Goal: Task Accomplishment & Management: Complete application form

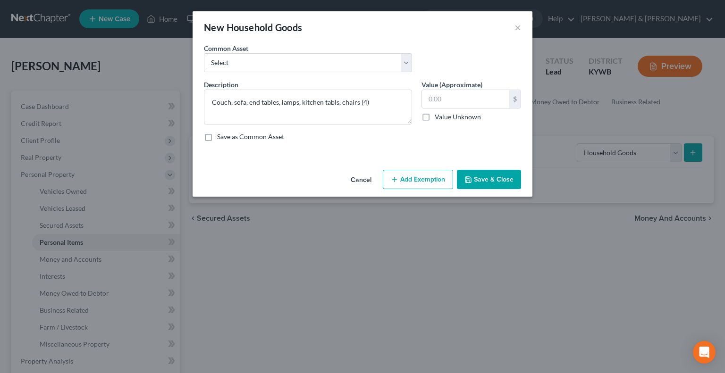
select select "household_goods"
click at [334, 102] on textarea "Couch, sofa, end tables, lamps, kitchen tabls, chairs (4)" at bounding box center [308, 107] width 208 height 35
click at [380, 99] on textarea "Couch, sofa, end tables, lamps, kitchen tables, chairs (4)" at bounding box center [308, 107] width 208 height 35
type textarea "Couch, sofa, end tables, lamps, kitchen tables, chairs (4), microwave, bed (3),…"
click at [447, 101] on input "text" at bounding box center [465, 99] width 87 height 18
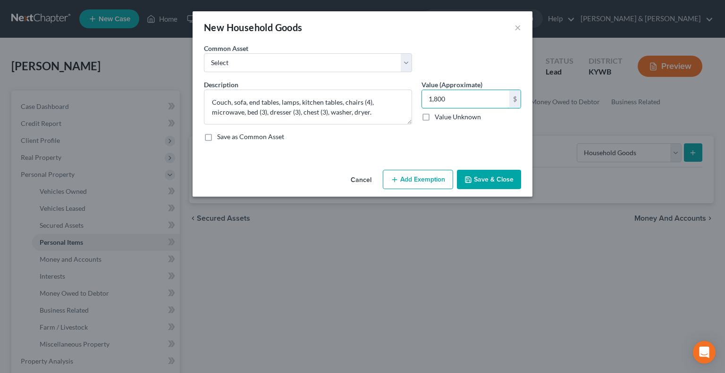
type input "1,800"
click at [430, 185] on button "Add Exemption" at bounding box center [418, 180] width 70 height 20
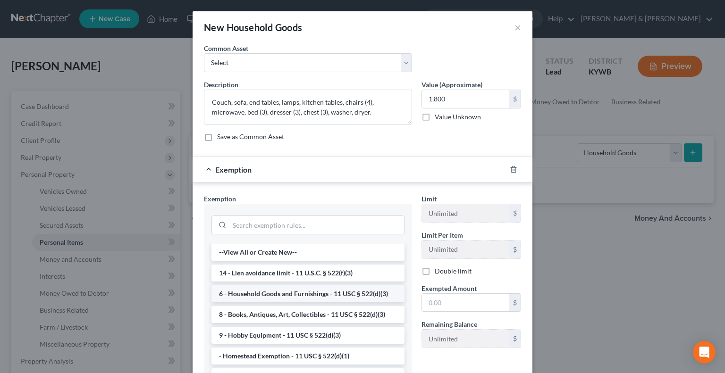
click at [292, 288] on li "6 - Household Goods and Furnishings - 11 USC § 522(d)(3)" at bounding box center [307, 294] width 193 height 17
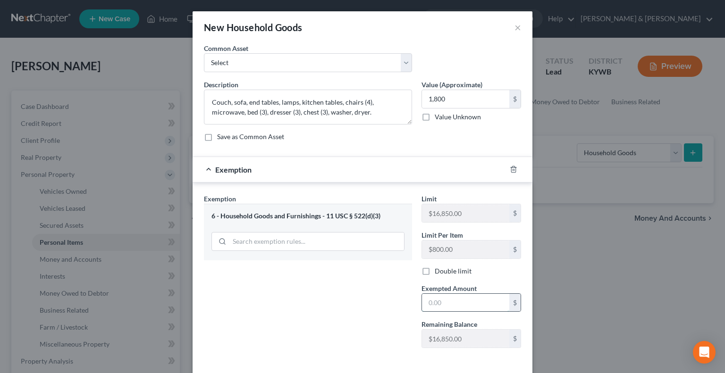
click at [483, 307] on input "text" at bounding box center [465, 303] width 87 height 18
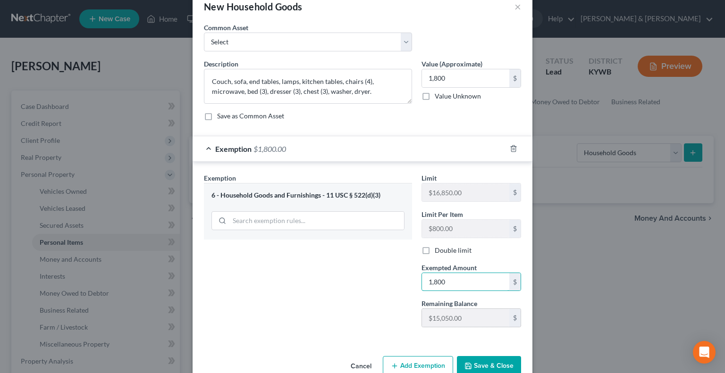
scroll to position [41, 0]
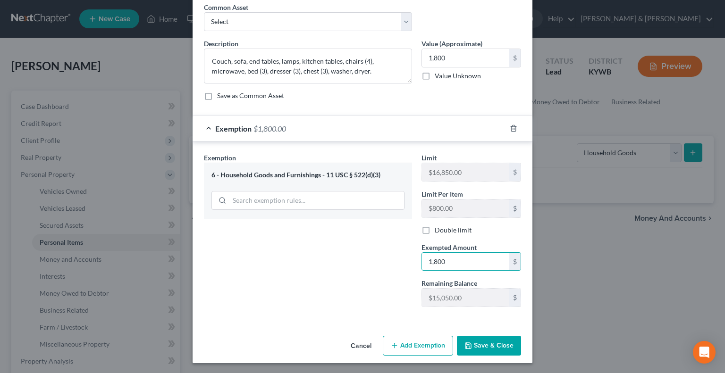
type input "1,800"
click at [486, 347] on button "Save & Close" at bounding box center [489, 346] width 64 height 20
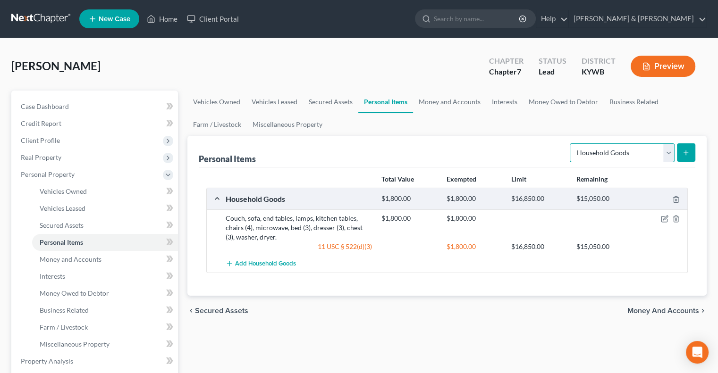
click at [672, 153] on select "Select Item Type Clothing Collectibles Of Value Electronics Firearms Household …" at bounding box center [622, 152] width 105 height 19
select select "electronics"
click at [571, 143] on select "Select Item Type Clothing Collectibles Of Value Electronics Firearms Household …" at bounding box center [622, 152] width 105 height 19
click at [684, 156] on button "submit" at bounding box center [686, 152] width 18 height 18
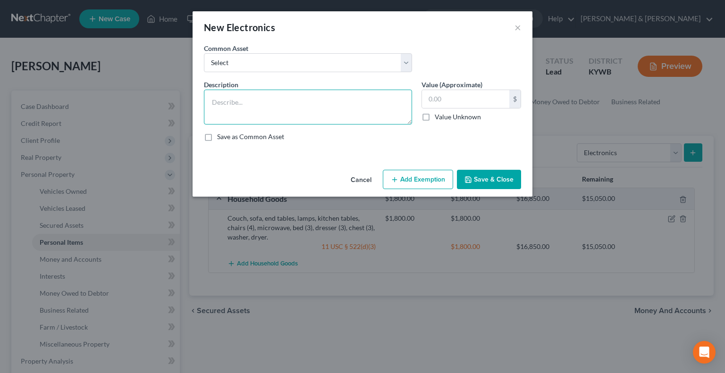
click at [267, 98] on textarea at bounding box center [308, 107] width 208 height 35
type textarea "TV, laptop"
click at [439, 102] on input "text" at bounding box center [465, 99] width 87 height 18
type input "200.00"
click at [429, 184] on button "Add Exemption" at bounding box center [418, 180] width 70 height 20
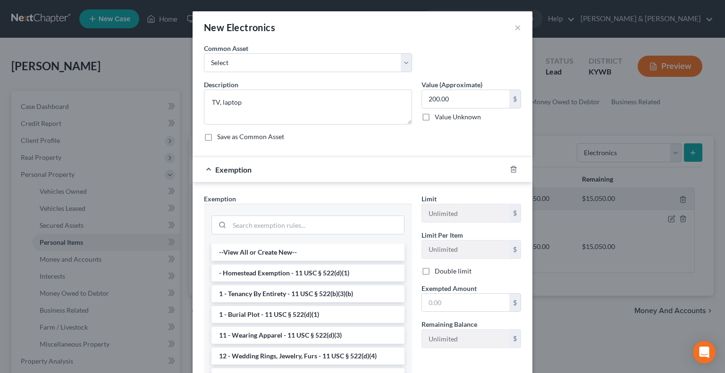
drag, startPoint x: 261, startPoint y: 337, endPoint x: 274, endPoint y: 335, distance: 13.0
click at [265, 336] on li "11 - Wearing Apparel - 11 USC § 522(d)(3)" at bounding box center [307, 335] width 193 height 17
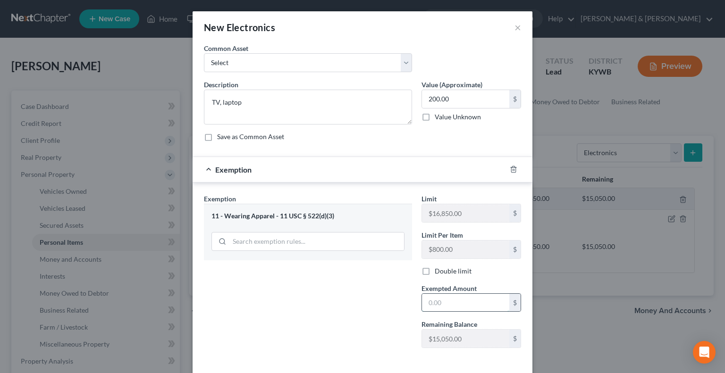
click at [448, 298] on input "text" at bounding box center [465, 303] width 87 height 18
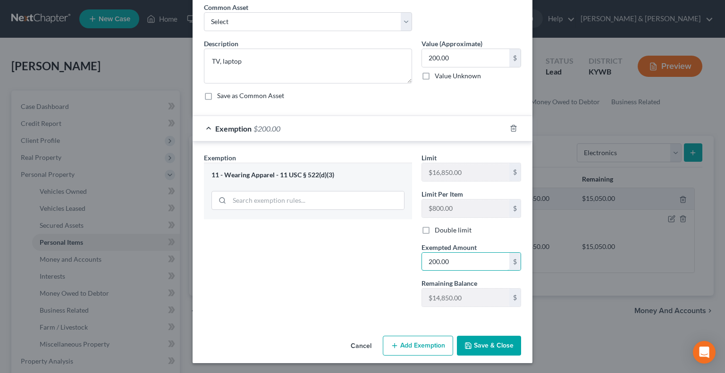
type input "200.00"
click at [491, 343] on button "Save & Close" at bounding box center [489, 346] width 64 height 20
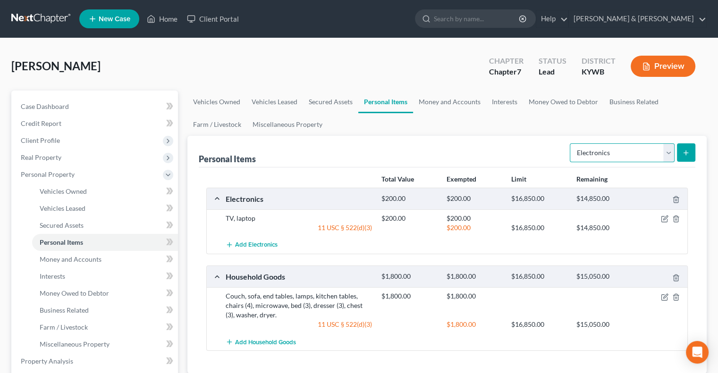
click at [665, 151] on select "Select Item Type Clothing Collectibles Of Value Electronics Firearms Household …" at bounding box center [622, 152] width 105 height 19
select select "clothing"
click at [571, 143] on select "Select Item Type Clothing Collectibles Of Value Electronics Firearms Household …" at bounding box center [622, 152] width 105 height 19
click at [682, 151] on icon "submit" at bounding box center [686, 153] width 8 height 8
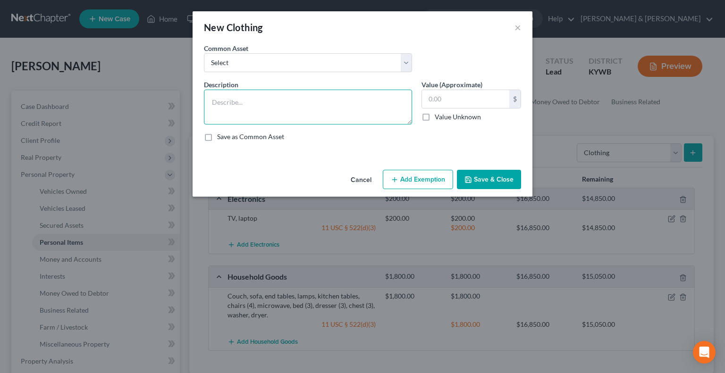
click at [360, 107] on textarea at bounding box center [308, 107] width 208 height 35
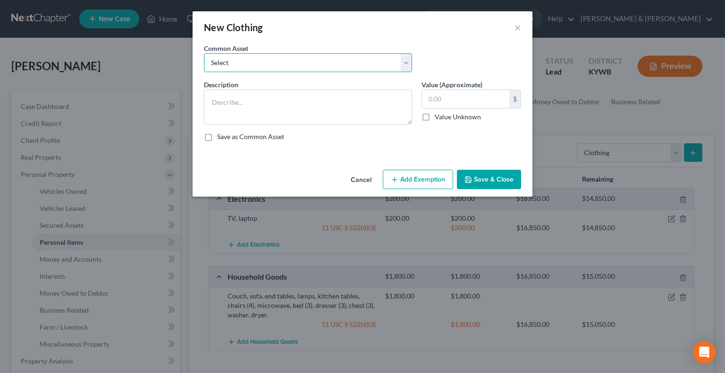
click at [278, 67] on select "Select WEARING APPAREL Wearing Apparel" at bounding box center [308, 62] width 208 height 19
select select "1"
click at [204, 53] on select "Select WEARING APPAREL Wearing Apparel" at bounding box center [308, 62] width 208 height 19
type textarea "Wearing Apparel"
type input "250.00"
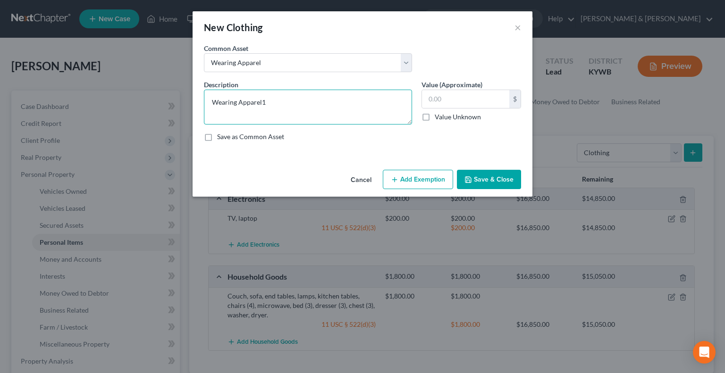
type textarea "Wearing Apparel"
click at [477, 95] on input "text" at bounding box center [465, 99] width 87 height 18
type input "100.00"
click at [414, 177] on button "Add Exemption" at bounding box center [418, 180] width 70 height 20
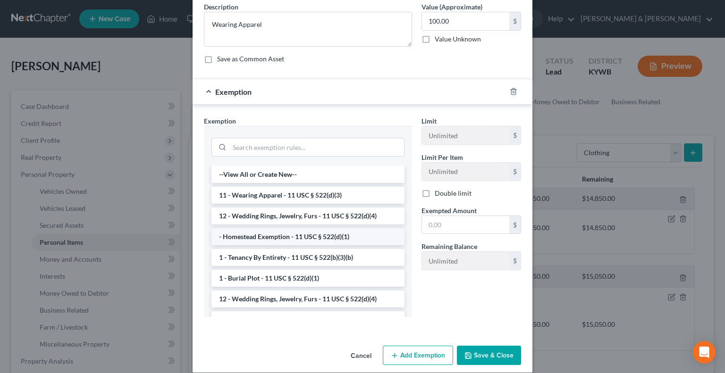
scroll to position [88, 0]
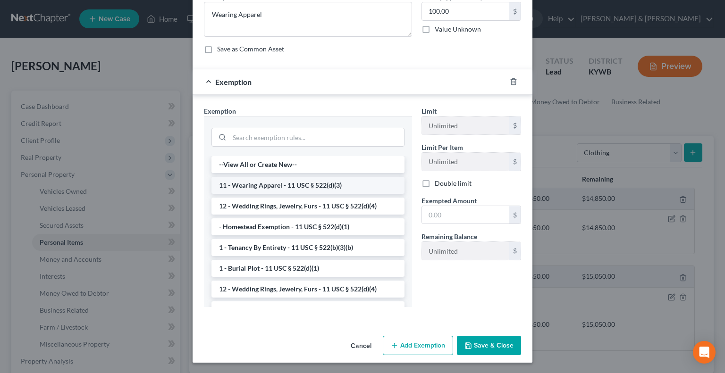
click at [233, 183] on li "11 - Wearing Apparel - 11 USC § 522(d)(3)" at bounding box center [307, 185] width 193 height 17
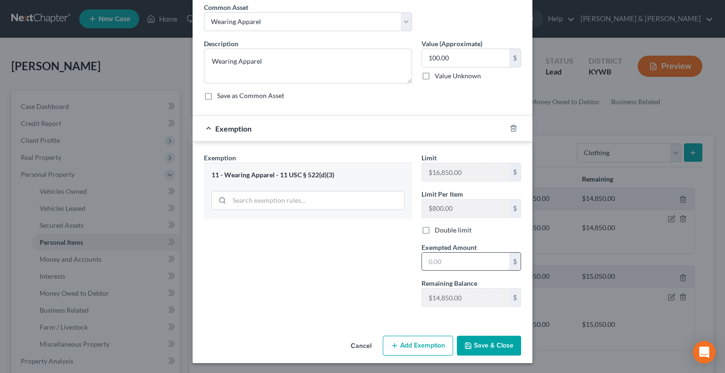
click at [459, 263] on input "text" at bounding box center [465, 262] width 87 height 18
type input "100.00"
click at [474, 343] on button "Save & Close" at bounding box center [489, 346] width 64 height 20
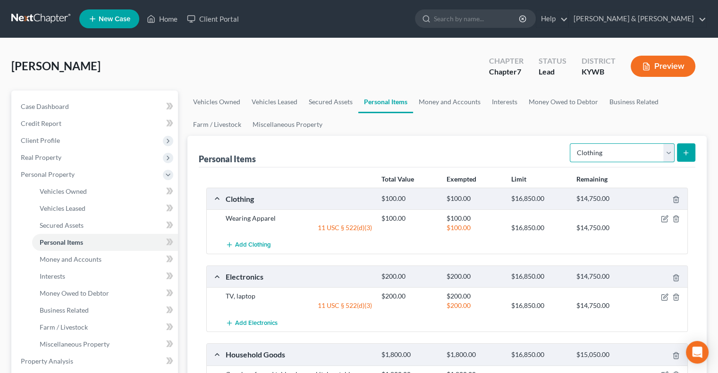
click at [665, 147] on select "Select Item Type Clothing Collectibles Of Value Electronics Firearms Household …" at bounding box center [622, 152] width 105 height 19
select select "jewelry"
click at [571, 143] on select "Select Item Type Clothing Collectibles Of Value Electronics Firearms Household …" at bounding box center [622, 152] width 105 height 19
click at [687, 143] on button "submit" at bounding box center [686, 152] width 18 height 18
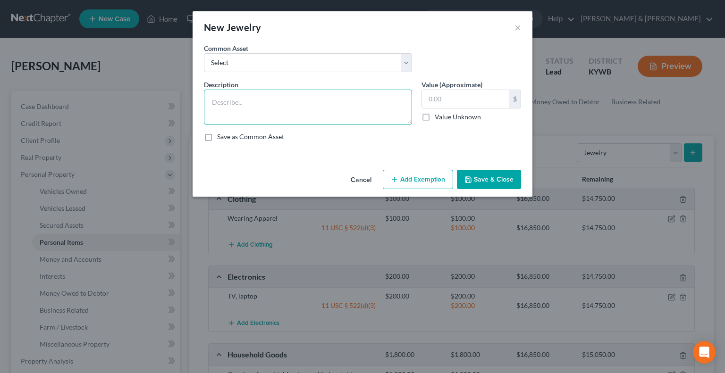
click at [297, 102] on textarea at bounding box center [308, 107] width 208 height 35
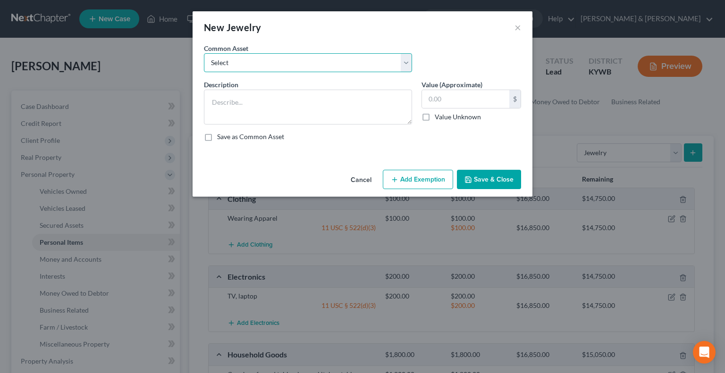
click at [288, 63] on select "Select JEWELRY Jewelry WEDDING RINGS" at bounding box center [308, 62] width 208 height 19
select select "1"
click at [204, 53] on select "Select JEWELRY Jewelry WEDDING RINGS" at bounding box center [308, 62] width 208 height 19
type textarea "Jewelry"
type input "200.00"
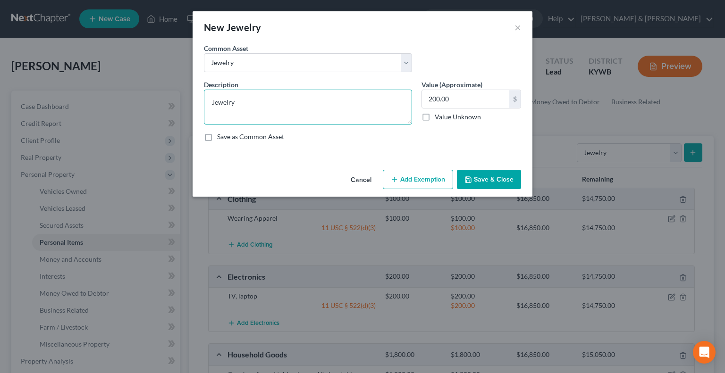
click at [252, 104] on textarea "Jewelry" at bounding box center [308, 107] width 208 height 35
drag, startPoint x: 254, startPoint y: 103, endPoint x: 206, endPoint y: 109, distance: 48.5
click at [206, 109] on textarea "Jewelry" at bounding box center [308, 107] width 208 height 35
type textarea "Watch, bracelet"
click at [444, 105] on input "200.00" at bounding box center [465, 99] width 87 height 18
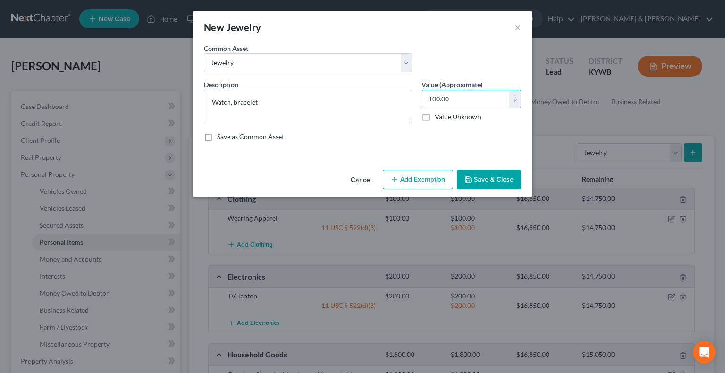
type input "100.00"
click at [415, 179] on button "Add Exemption" at bounding box center [418, 180] width 70 height 20
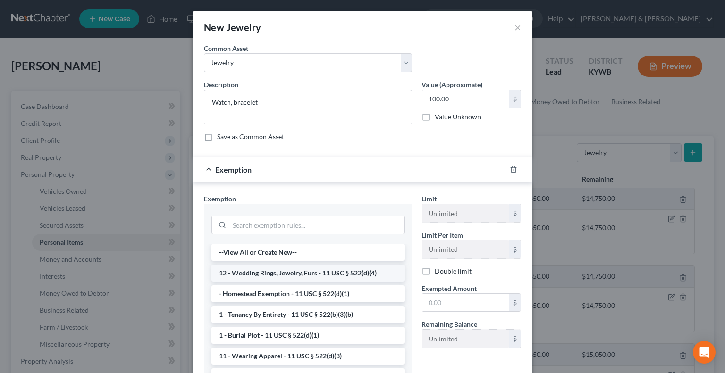
click at [257, 271] on li "12 - Wedding Rings, Jewelry, Furs - 11 USC § 522(d)(4)" at bounding box center [307, 273] width 193 height 17
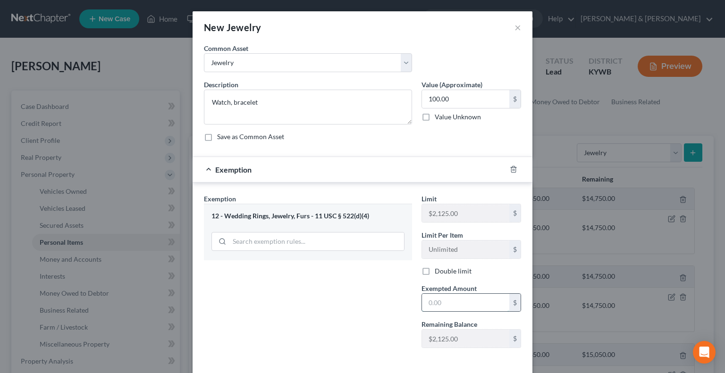
drag, startPoint x: 442, startPoint y: 302, endPoint x: 447, endPoint y: 302, distance: 4.7
click at [443, 302] on input "text" at bounding box center [465, 303] width 87 height 18
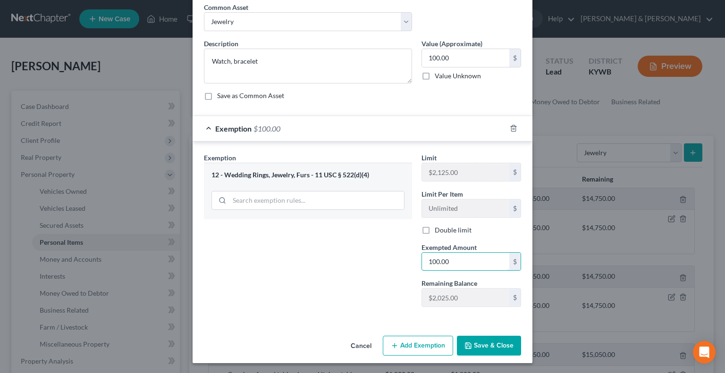
type input "100.00"
click at [487, 344] on button "Save & Close" at bounding box center [489, 346] width 64 height 20
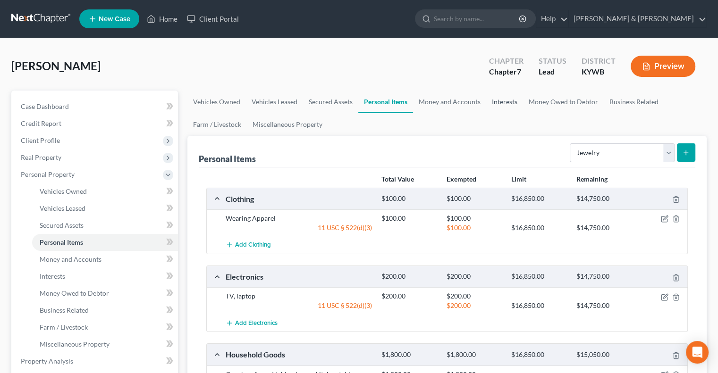
click at [512, 102] on link "Interests" at bounding box center [504, 102] width 37 height 23
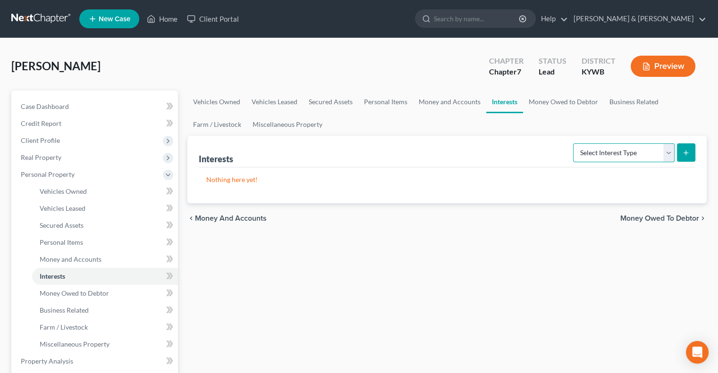
click at [672, 151] on select "Select Interest Type 401K Annuity Bond Education IRA Government Bond Government…" at bounding box center [623, 152] width 101 height 19
select select "401k"
click at [574, 143] on select "Select Interest Type 401K Annuity Bond Education IRA Government Bond Government…" at bounding box center [623, 152] width 101 height 19
click at [683, 150] on icon "submit" at bounding box center [686, 153] width 8 height 8
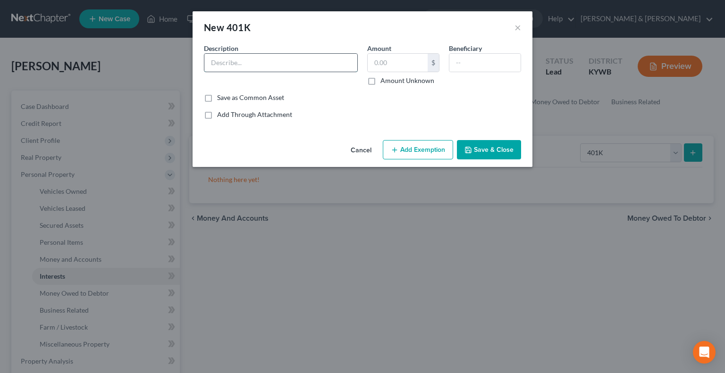
click at [251, 63] on input "text" at bounding box center [280, 63] width 153 height 18
type input "Ekhart 401k"
click at [417, 63] on input "text" at bounding box center [398, 63] width 60 height 18
type input "3,000"
click at [419, 152] on button "Add Exemption" at bounding box center [418, 150] width 70 height 20
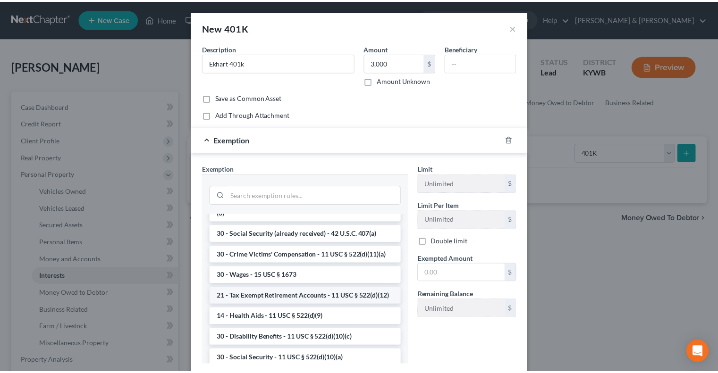
scroll to position [425, 0]
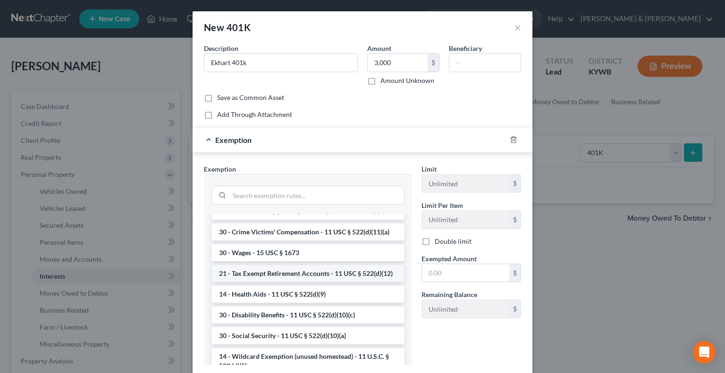
click at [304, 282] on li "21 - Tax Exempt Retirement Accounts - 11 USC § 522(d)(12)" at bounding box center [307, 273] width 193 height 17
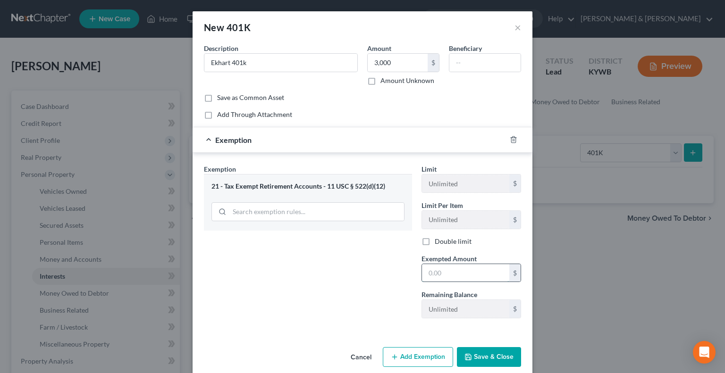
click at [428, 270] on input "text" at bounding box center [465, 273] width 87 height 18
type input "3,000"
click at [495, 356] on button "Save & Close" at bounding box center [489, 357] width 64 height 20
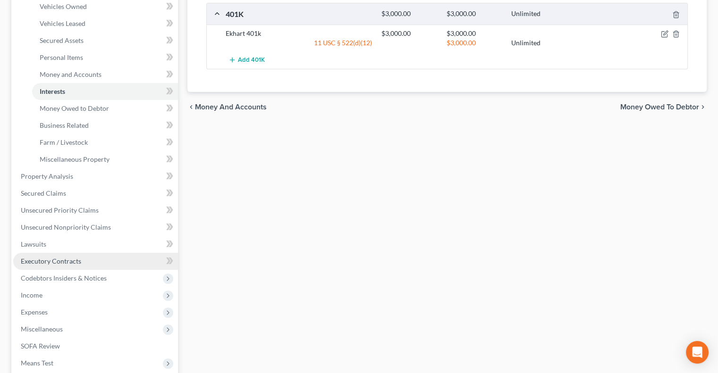
scroll to position [189, 0]
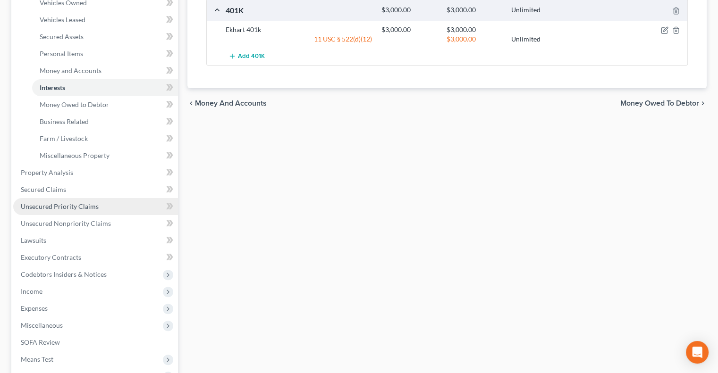
click at [49, 205] on span "Unsecured Priority Claims" at bounding box center [60, 206] width 78 height 8
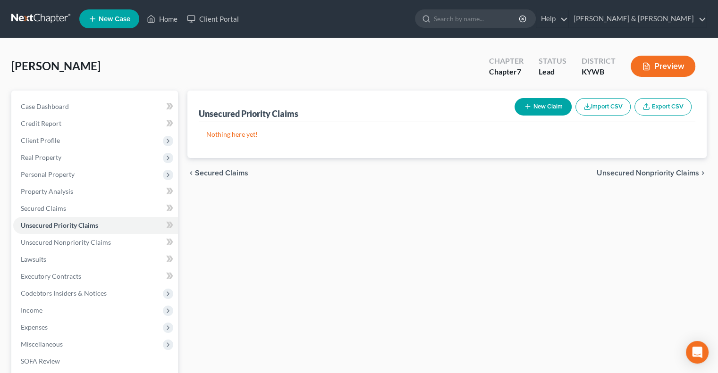
click at [540, 106] on button "New Claim" at bounding box center [542, 106] width 57 height 17
select select "0"
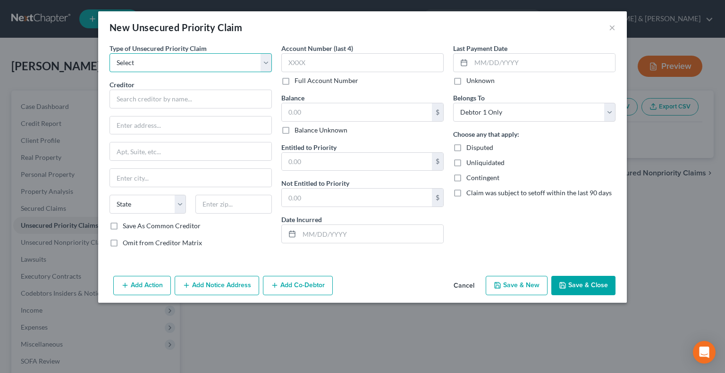
click at [174, 62] on select "Select Taxes & Other Government Units Domestic Support Obligations Extensions o…" at bounding box center [190, 62] width 162 height 19
select select "0"
click at [109, 53] on select "Select Taxes & Other Government Units Domestic Support Obligations Extensions o…" at bounding box center [190, 62] width 162 height 19
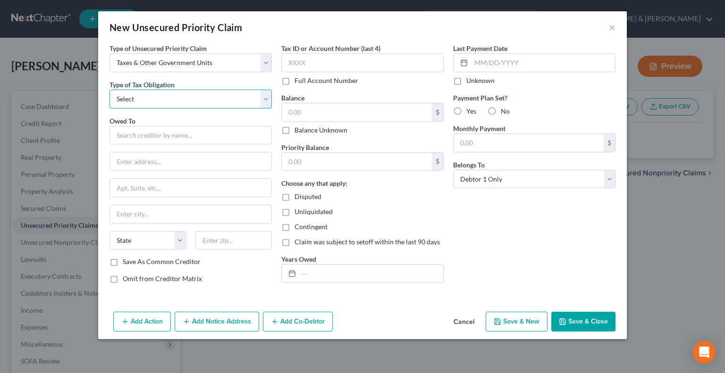
click at [146, 99] on select "Select Federal City State Franchise Tax Board Other" at bounding box center [190, 99] width 162 height 19
select select "2"
click at [109, 90] on select "Select Federal City State Franchise Tax Board Other" at bounding box center [190, 99] width 162 height 19
click at [130, 134] on input "text" at bounding box center [190, 135] width 162 height 19
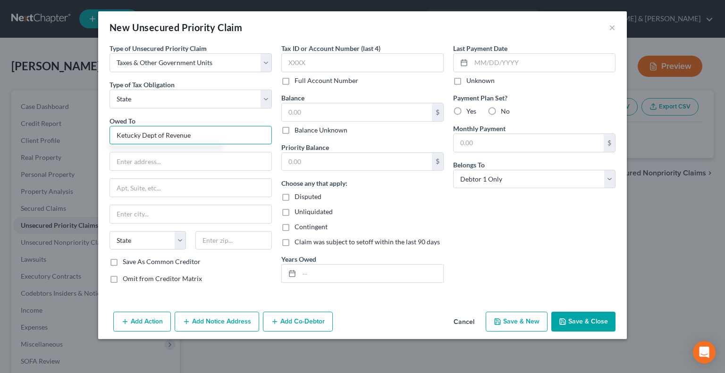
type input "Ketucky Dept of Revenue"
click at [181, 165] on input "text" at bounding box center [190, 161] width 161 height 18
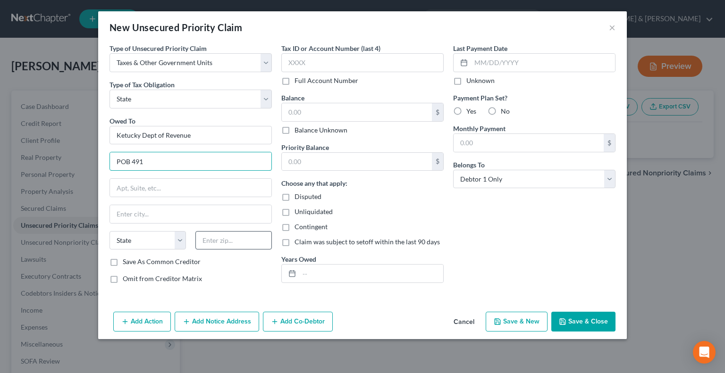
type input "POB 491"
click at [202, 236] on input "text" at bounding box center [233, 240] width 76 height 19
type input "40601"
type input "Frankfort"
select select "18"
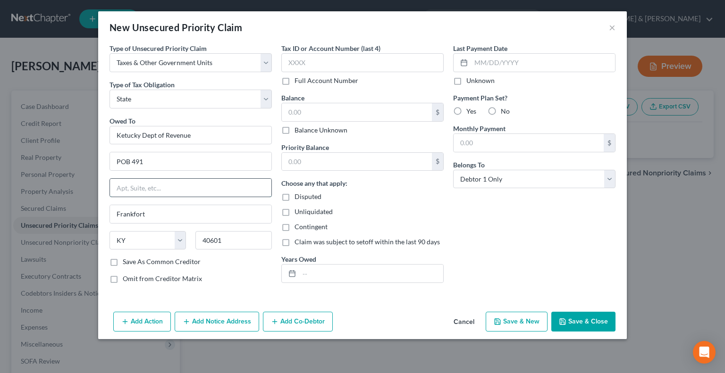
click at [182, 185] on input "text" at bounding box center [190, 188] width 161 height 18
click at [308, 108] on input "text" at bounding box center [357, 112] width 150 height 18
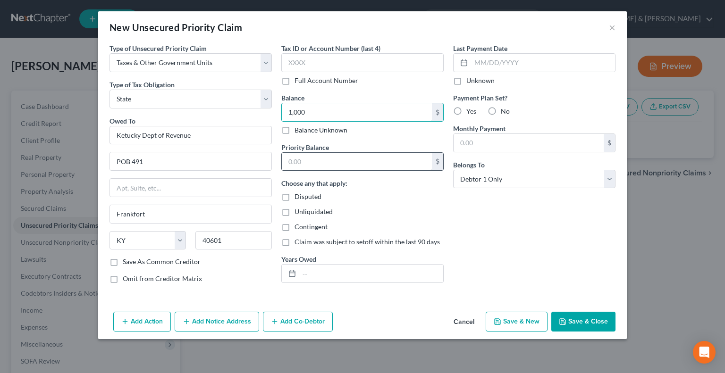
type input "1,000"
click at [319, 167] on input "text" at bounding box center [357, 162] width 150 height 18
type input "1,000"
click at [362, 268] on input "text" at bounding box center [371, 274] width 144 height 18
type input "2024- 740"
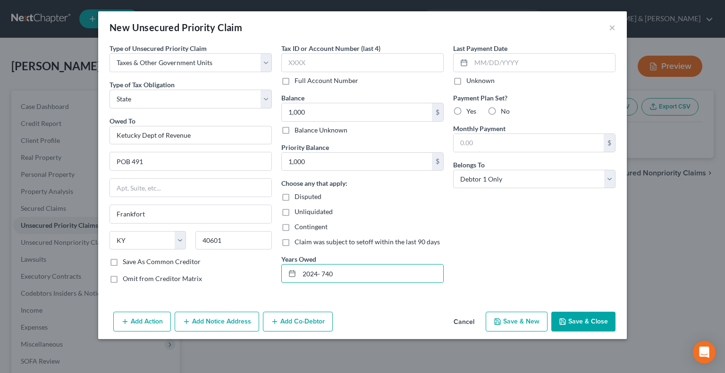
click at [566, 321] on button "Save & Close" at bounding box center [583, 322] width 64 height 20
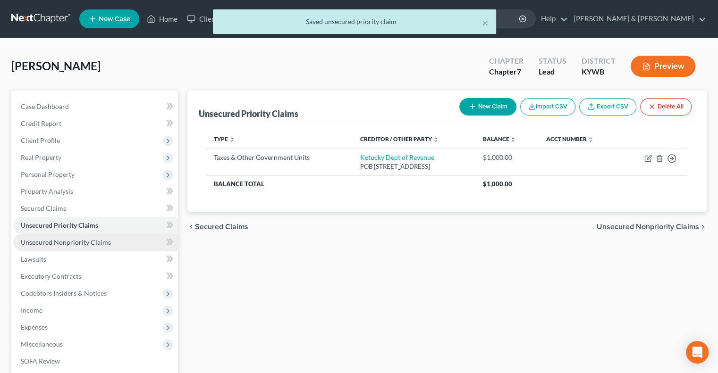
click at [71, 245] on span "Unsecured Nonpriority Claims" at bounding box center [66, 242] width 90 height 8
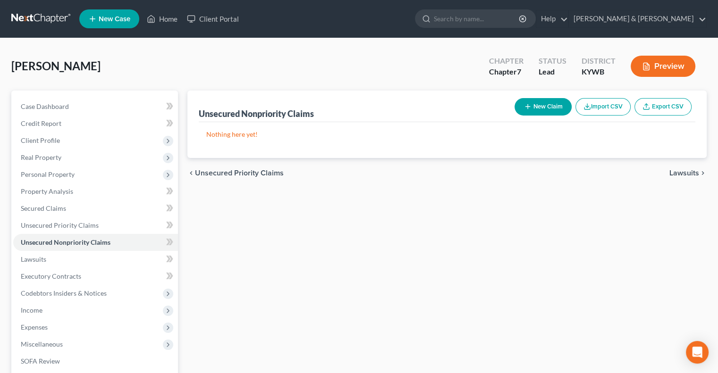
click at [541, 103] on button "New Claim" at bounding box center [542, 106] width 57 height 17
select select "0"
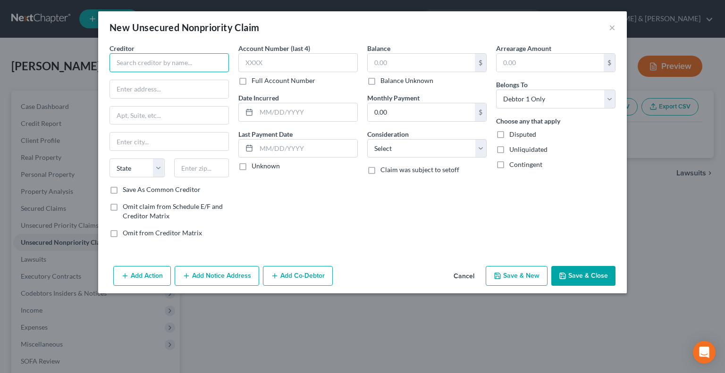
drag, startPoint x: 157, startPoint y: 59, endPoint x: 163, endPoint y: 55, distance: 7.6
click at [160, 59] on input "text" at bounding box center [168, 62] width 119 height 19
type input "Aspire MC"
drag, startPoint x: 122, startPoint y: 86, endPoint x: 130, endPoint y: 88, distance: 8.7
click at [124, 88] on input "text" at bounding box center [169, 89] width 118 height 18
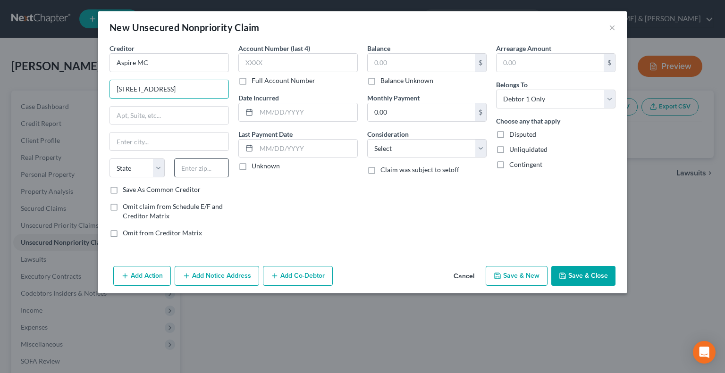
type input "[STREET_ADDRESS]"
click at [208, 164] on input "text" at bounding box center [201, 168] width 55 height 19
type input "30328"
type input "[GEOGRAPHIC_DATA]"
select select "10"
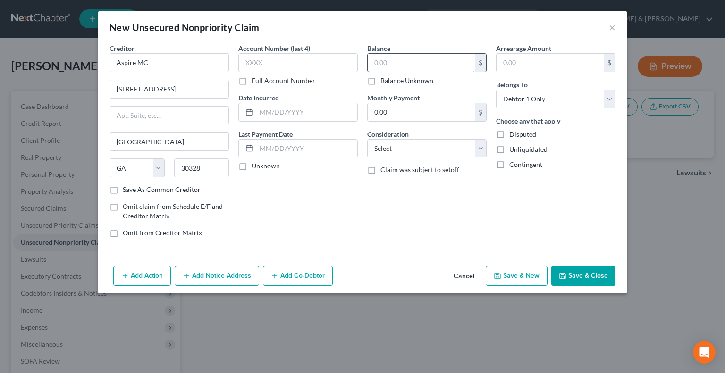
click at [393, 60] on input "text" at bounding box center [421, 63] width 107 height 18
type input "281"
click at [513, 277] on button "Save & New" at bounding box center [517, 276] width 62 height 20
select select "0"
type input "281.00"
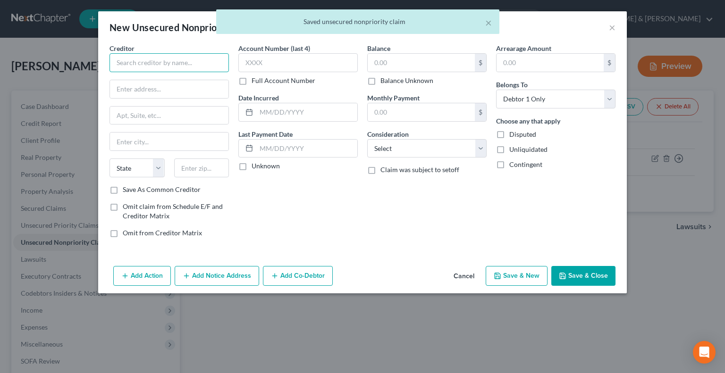
click at [133, 68] on input "text" at bounding box center [168, 62] width 119 height 19
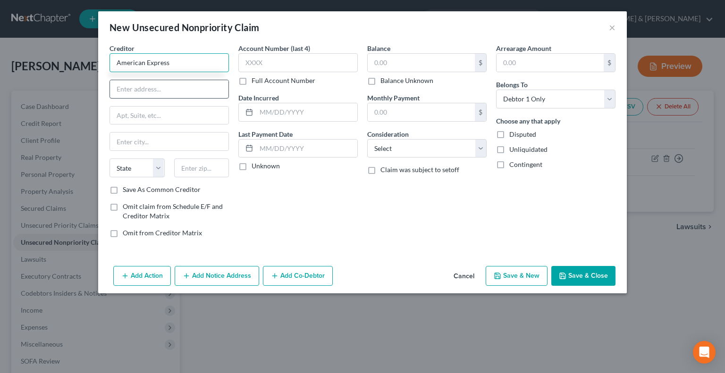
type input "American Express"
click at [153, 90] on input "text" at bounding box center [169, 89] width 118 height 18
type input "POB 6031"
click at [223, 171] on input "text" at bounding box center [201, 168] width 55 height 19
type input "60197"
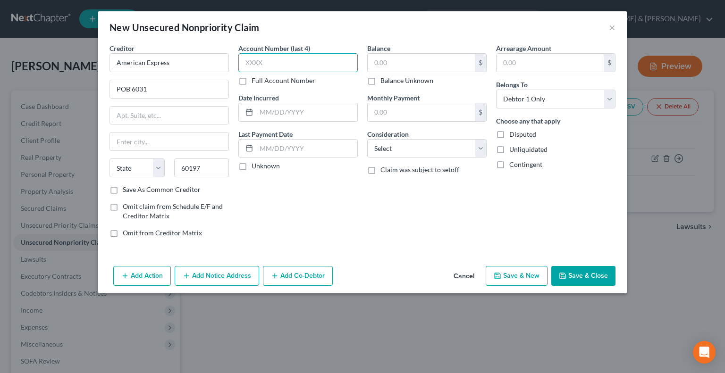
type input "[PERSON_NAME] Stream"
select select "14"
click at [289, 63] on input "text" at bounding box center [297, 62] width 119 height 19
type input "3006"
click at [396, 64] on input "text" at bounding box center [421, 63] width 107 height 18
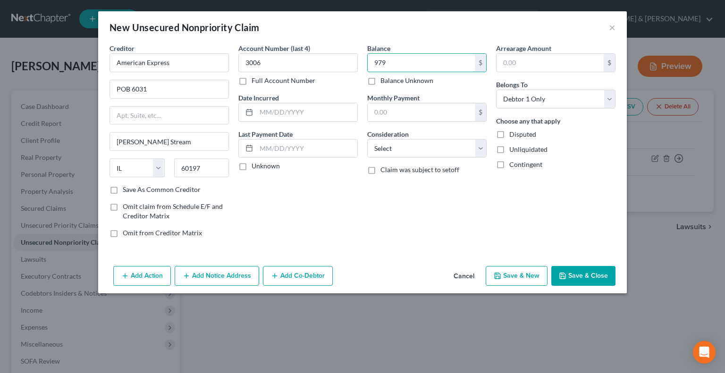
type input "979"
click at [510, 279] on button "Save & New" at bounding box center [517, 276] width 62 height 20
select select "0"
type input "979.00"
type input "0.00"
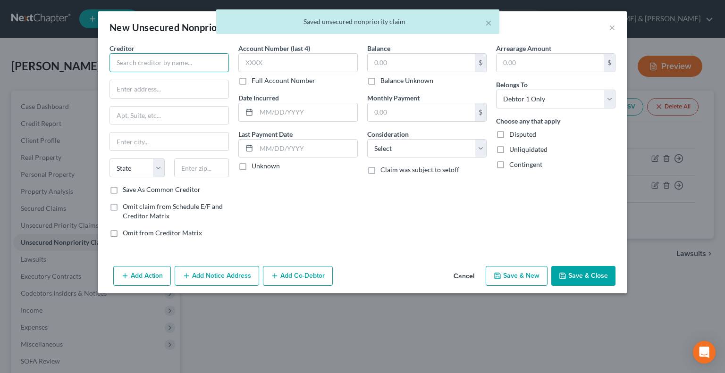
click at [158, 66] on input "text" at bounding box center [168, 62] width 119 height 19
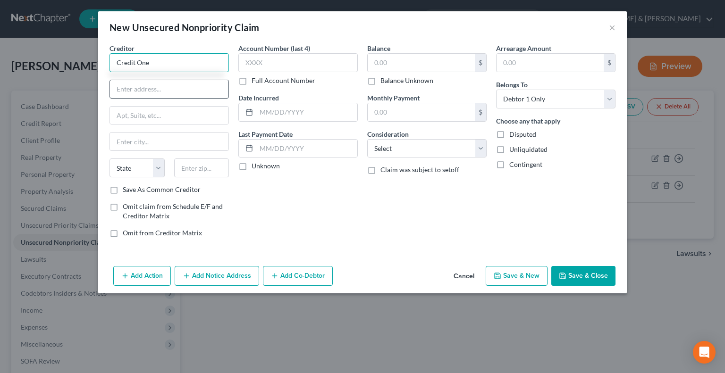
type input "Credit One"
click at [148, 89] on input "text" at bounding box center [169, 89] width 118 height 18
type input "POB 98873"
click at [203, 168] on input "text" at bounding box center [201, 168] width 55 height 19
type input "89193"
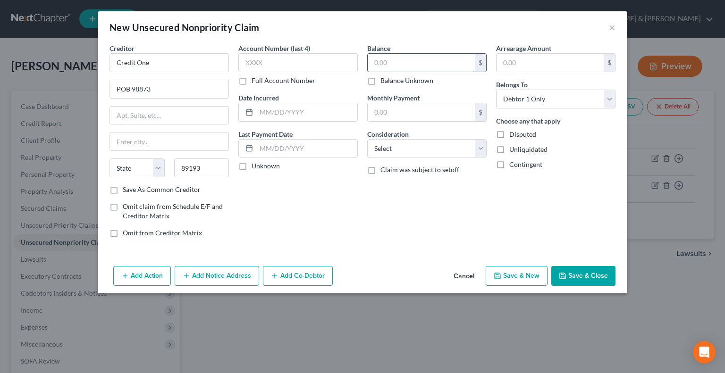
type input "[GEOGRAPHIC_DATA]"
select select "31"
click at [402, 67] on input "text" at bounding box center [421, 63] width 107 height 18
type input "599"
click at [526, 281] on button "Save & New" at bounding box center [517, 276] width 62 height 20
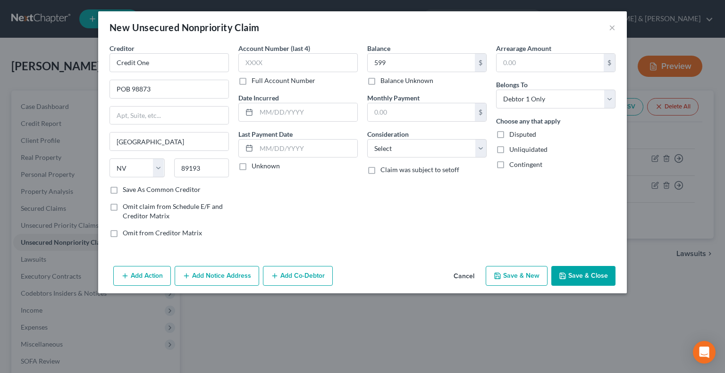
select select "0"
type input "599.00"
type input "0.00"
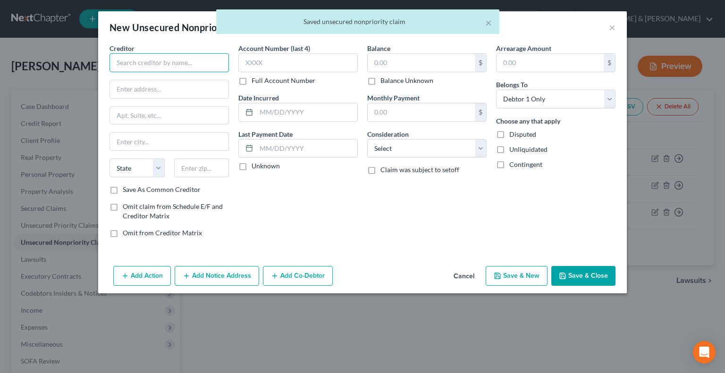
click at [125, 67] on input "text" at bounding box center [168, 62] width 119 height 19
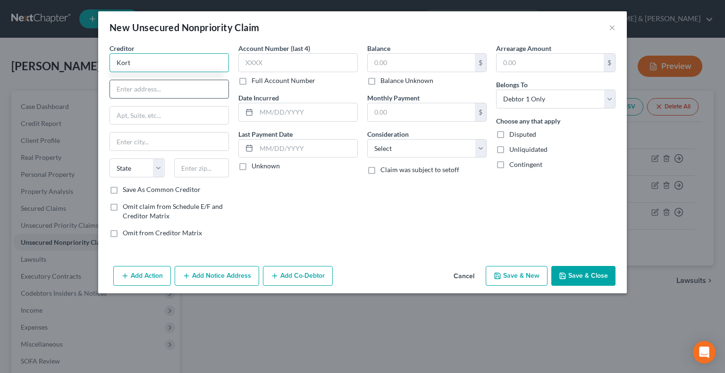
type input "Kort"
click at [166, 90] on input "text" at bounding box center [169, 89] width 118 height 18
type input "POB 644717"
click at [196, 169] on input "text" at bounding box center [201, 168] width 55 height 19
type input "15264"
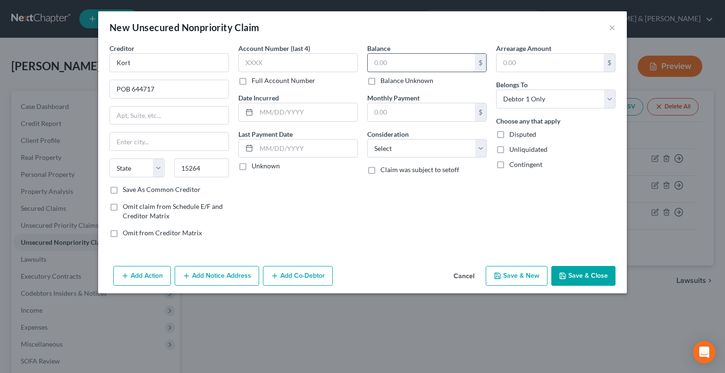
type input "[GEOGRAPHIC_DATA]"
select select "39"
click at [388, 60] on input "text" at bounding box center [421, 63] width 107 height 18
click at [516, 267] on button "Save & New" at bounding box center [517, 276] width 62 height 20
type input "99.00"
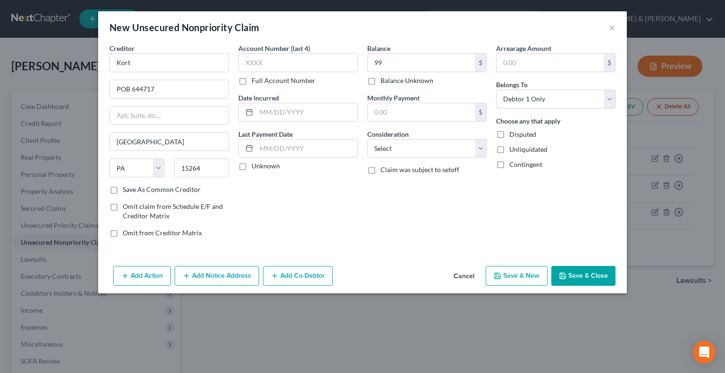
type input "0.00"
select select "0"
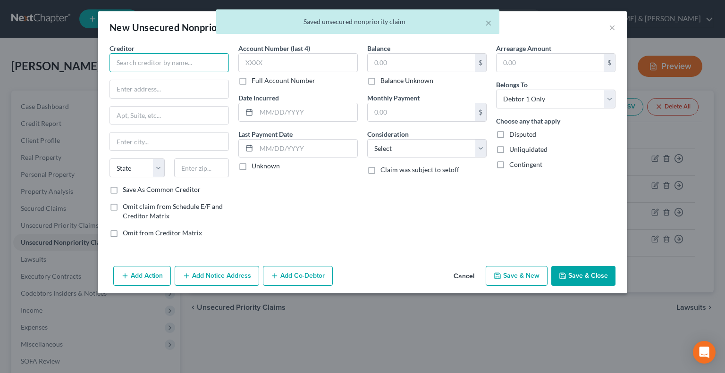
click at [205, 58] on input "text" at bounding box center [168, 62] width 119 height 19
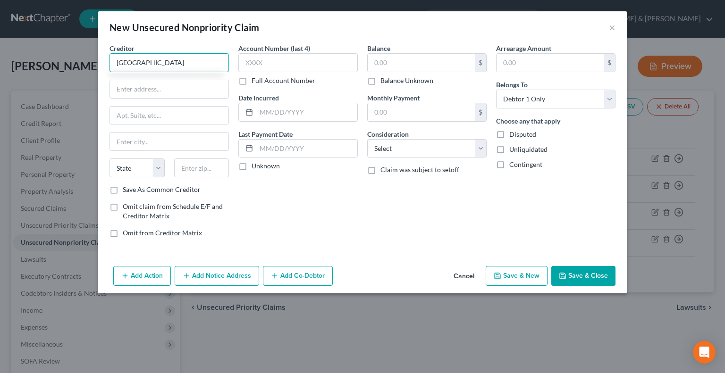
click at [207, 59] on input "[GEOGRAPHIC_DATA]" at bounding box center [168, 62] width 119 height 19
click at [196, 58] on input "[GEOGRAPHIC_DATA] c/o One ADvantage" at bounding box center [168, 62] width 119 height 19
type input "Norton Hospital c/o One Advantage"
click at [205, 90] on input "text" at bounding box center [169, 89] width 118 height 18
type input "POB 190"
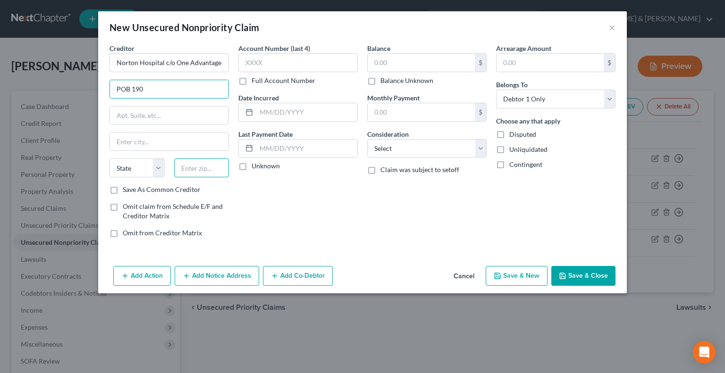
click at [208, 164] on input "text" at bounding box center [201, 168] width 55 height 19
type input "46350"
type input "La Porte"
select select "15"
click at [209, 119] on input "text" at bounding box center [169, 116] width 118 height 18
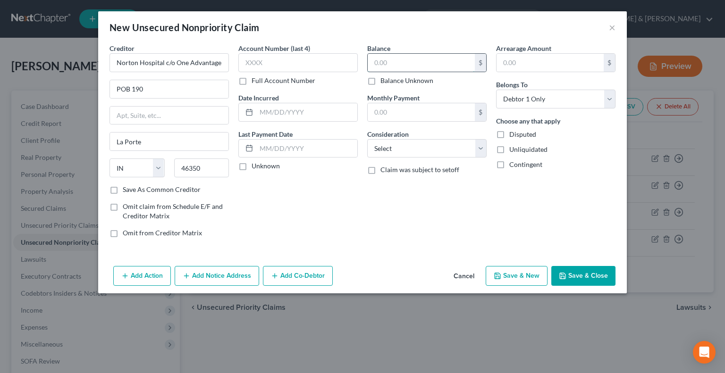
click at [395, 71] on input "text" at bounding box center [421, 63] width 107 height 18
type input "239"
click at [515, 275] on button "Save & New" at bounding box center [517, 276] width 62 height 20
select select "0"
type input "239.00"
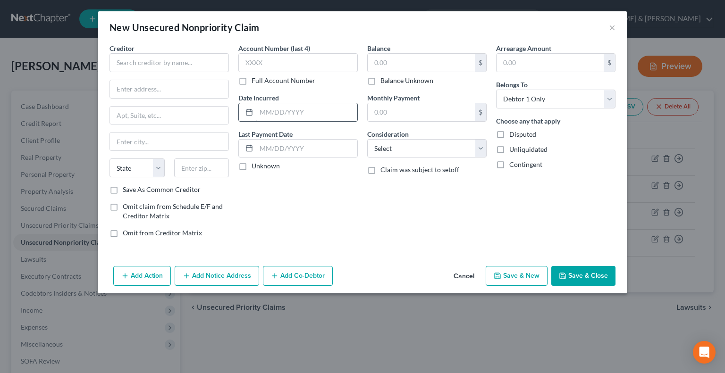
type input "0.00"
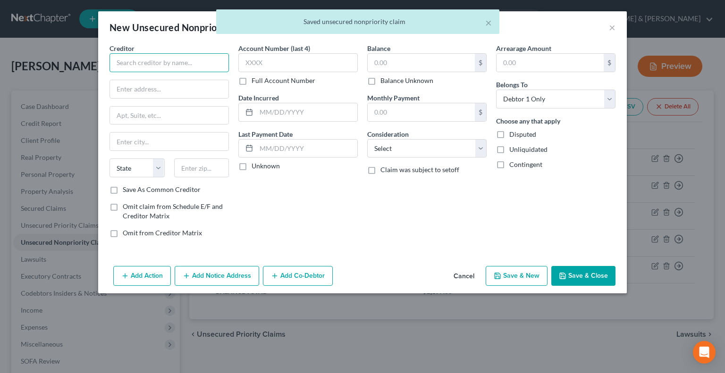
click at [167, 64] on input "text" at bounding box center [168, 62] width 119 height 19
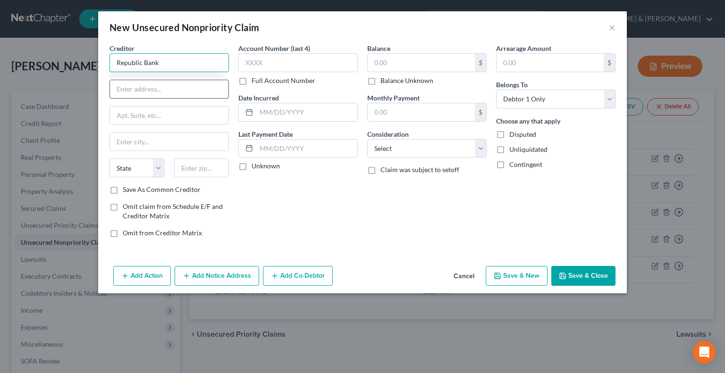
type input "Republic Bank"
click at [164, 87] on input "text" at bounding box center [169, 89] width 118 height 18
type input "POB 8803"
click at [211, 174] on input "text" at bounding box center [201, 168] width 55 height 19
type input "60197"
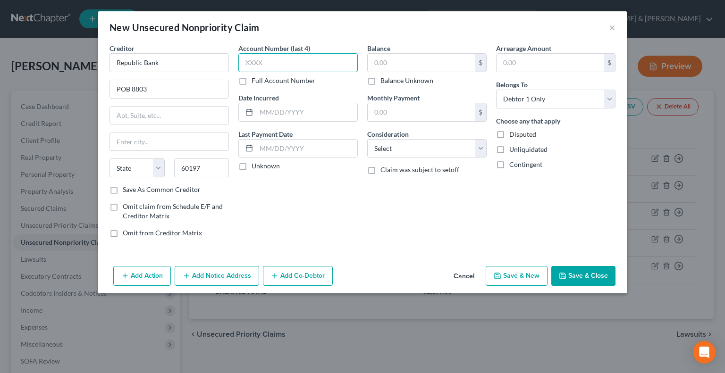
type input "[PERSON_NAME] Stream"
select select "14"
click at [263, 64] on input "text" at bounding box center [297, 62] width 119 height 19
type input "5480"
click at [388, 59] on input "text" at bounding box center [421, 63] width 107 height 18
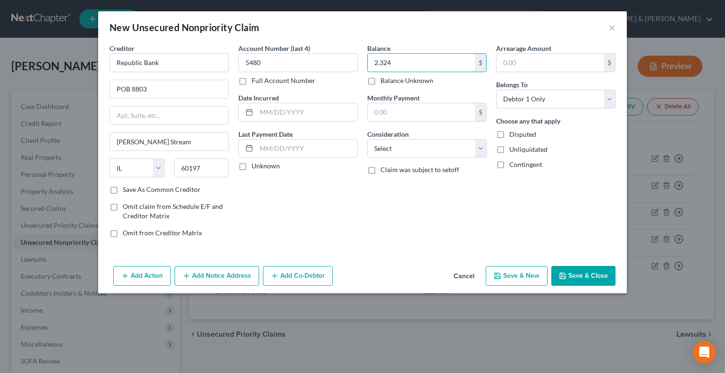
type input "2,324"
click at [518, 273] on button "Save & New" at bounding box center [517, 276] width 62 height 20
select select "0"
type input "2,324.00"
type input "0.00"
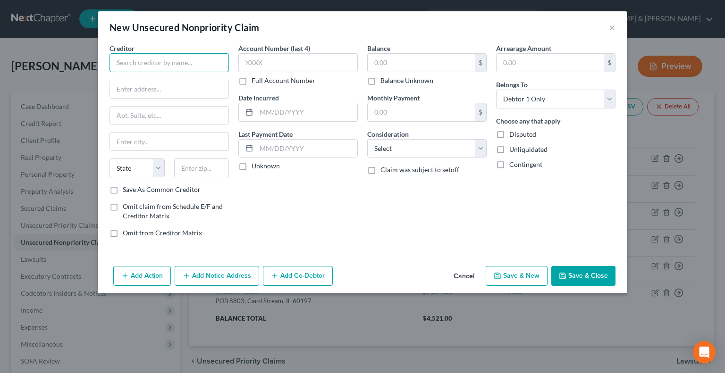
click at [168, 58] on input "text" at bounding box center [168, 62] width 119 height 19
type input "Barclays Bank"
click at [154, 92] on input "text" at bounding box center [169, 89] width 118 height 18
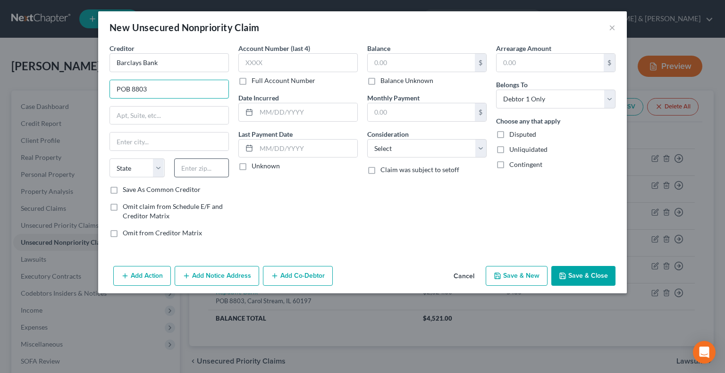
type input "POB 8803"
click at [200, 168] on input "text" at bounding box center [201, 168] width 55 height 19
type input "19899"
type input "Wilmington"
select select "7"
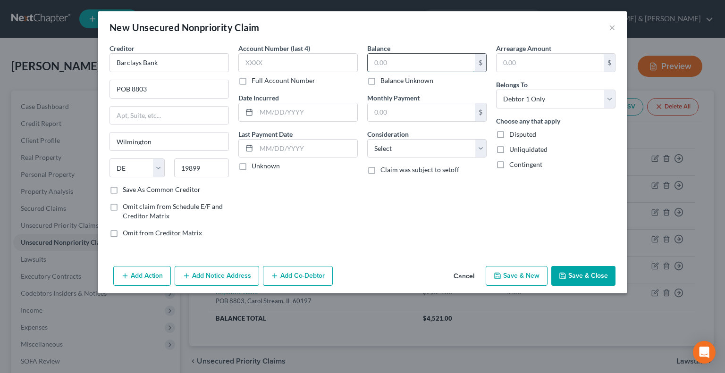
click at [401, 62] on input "text" at bounding box center [421, 63] width 107 height 18
type input "1,731"
click at [509, 132] on label "Disputed" at bounding box center [522, 134] width 27 height 9
click at [513, 132] on input "Disputed" at bounding box center [516, 133] width 6 height 6
checkbox input "true"
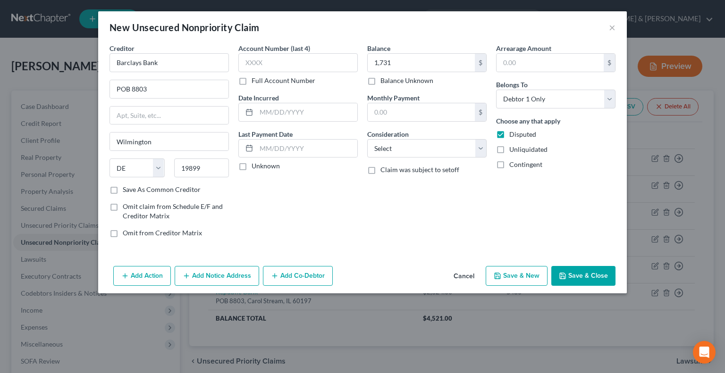
click at [568, 275] on button "Save & Close" at bounding box center [583, 276] width 64 height 20
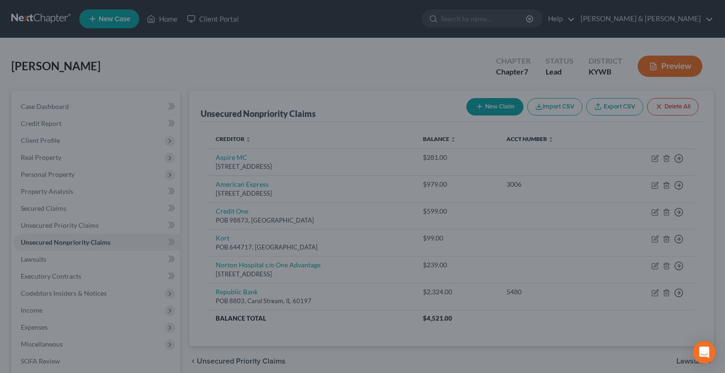
type input "1,731.00"
type input "0.00"
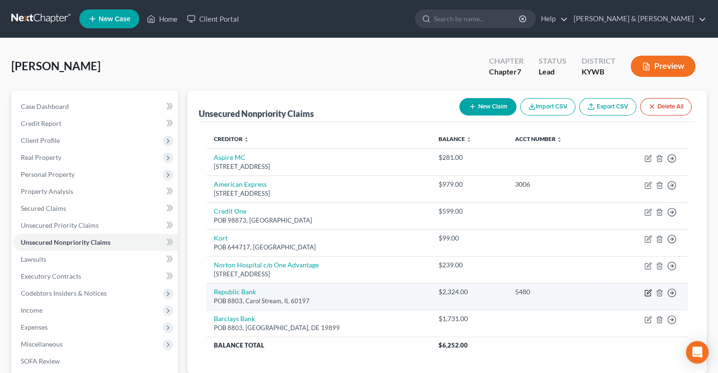
click at [645, 292] on icon "button" at bounding box center [648, 293] width 8 height 8
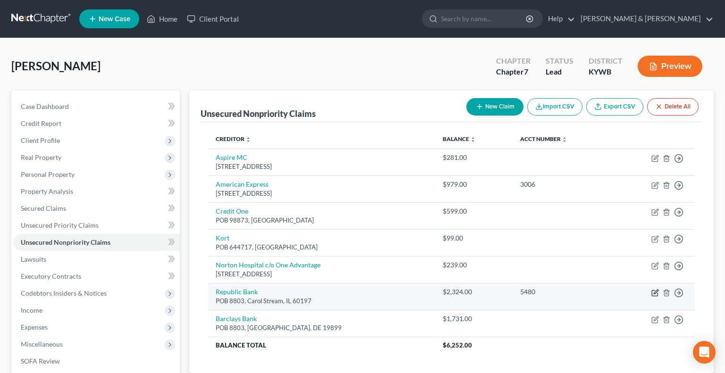
select select "14"
select select "0"
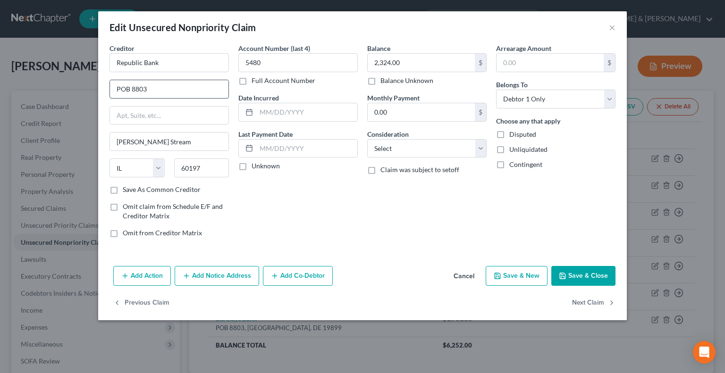
drag, startPoint x: 160, startPoint y: 90, endPoint x: 132, endPoint y: 90, distance: 27.8
click at [132, 90] on input "POB 8803" at bounding box center [169, 89] width 118 height 18
type input "POB 6877"
click at [589, 273] on button "Save & Close" at bounding box center [583, 276] width 64 height 20
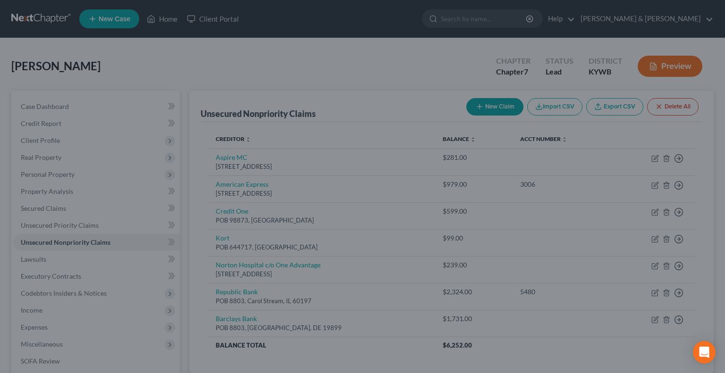
type input "0"
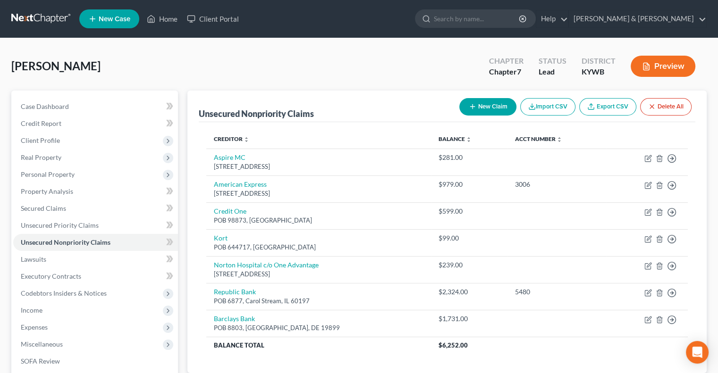
click at [483, 103] on button "New Claim" at bounding box center [487, 106] width 57 height 17
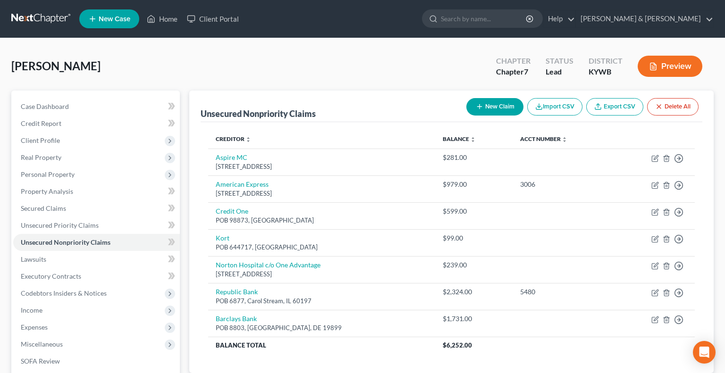
select select "0"
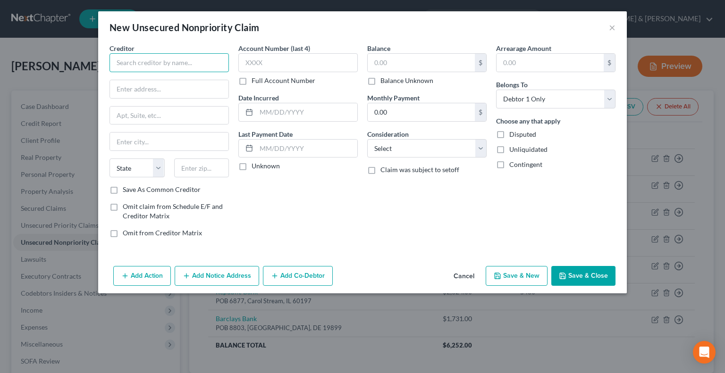
click at [193, 57] on input "text" at bounding box center [168, 62] width 119 height 19
type input "Westlake"
click at [164, 94] on input "text" at bounding box center [169, 89] width 118 height 18
type input "[STREET_ADDRESS]"
click at [168, 116] on input "text" at bounding box center [169, 116] width 118 height 18
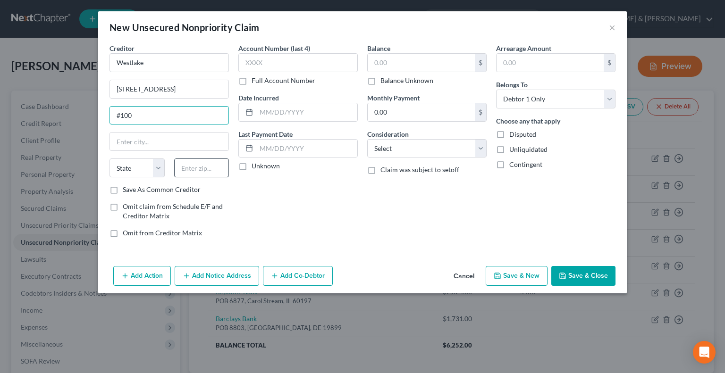
type input "#100"
click at [192, 167] on input "text" at bounding box center [201, 168] width 55 height 19
type input "90010"
type input "[GEOGRAPHIC_DATA]"
select select "4"
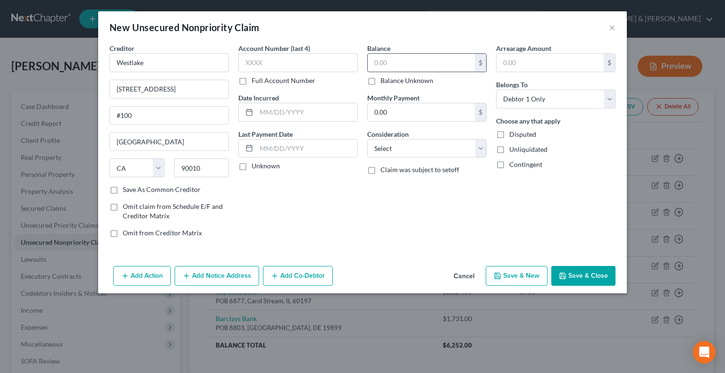
click at [384, 66] on input "text" at bounding box center [421, 63] width 107 height 18
type input "22,943"
click at [512, 277] on button "Save & New" at bounding box center [517, 276] width 62 height 20
select select "0"
type input "22,943.00"
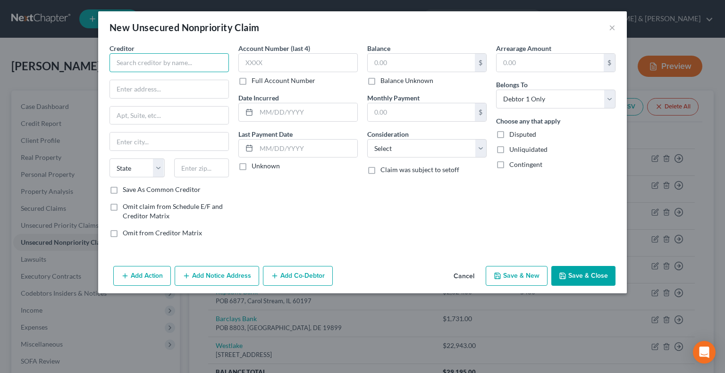
click at [184, 58] on input "text" at bounding box center [168, 62] width 119 height 19
click at [182, 62] on input "text" at bounding box center [168, 62] width 119 height 19
click at [211, 96] on input "text" at bounding box center [169, 89] width 118 height 18
click at [187, 60] on input "HS Financial Group c/o FRymire, [PERSON_NAME], Peyton" at bounding box center [168, 62] width 119 height 19
type input "HS Financial Group c/o Frymire, [PERSON_NAME], [PERSON_NAME]"
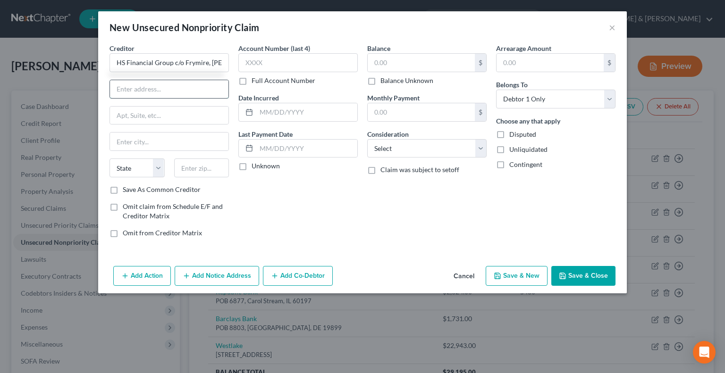
click at [193, 92] on input "text" at bounding box center [169, 89] width 118 height 18
type input "POB 695"
click at [191, 141] on input "text" at bounding box center [169, 142] width 118 height 18
click at [290, 199] on div "Account Number (last 4) Full Account Number Date Incurred Last Payment Date Unk…" at bounding box center [298, 144] width 129 height 202
click at [194, 164] on input "text" at bounding box center [201, 168] width 55 height 19
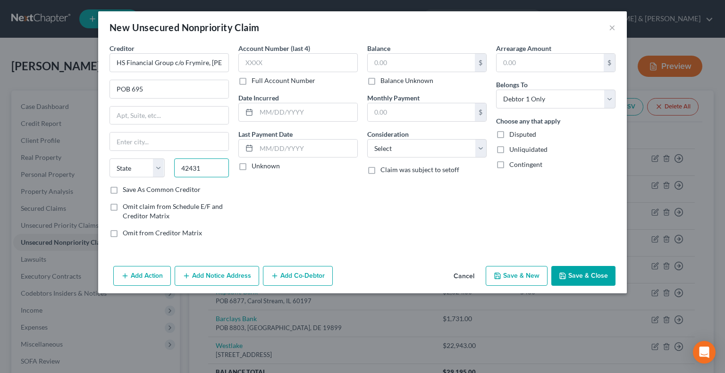
type input "42431"
type input "[GEOGRAPHIC_DATA]"
select select "18"
click at [367, 197] on div "Balance $ Balance Unknown Balance Undetermined $ Balance Unknown Monthly Paymen…" at bounding box center [426, 144] width 129 height 202
click at [566, 272] on icon "button" at bounding box center [563, 276] width 8 height 8
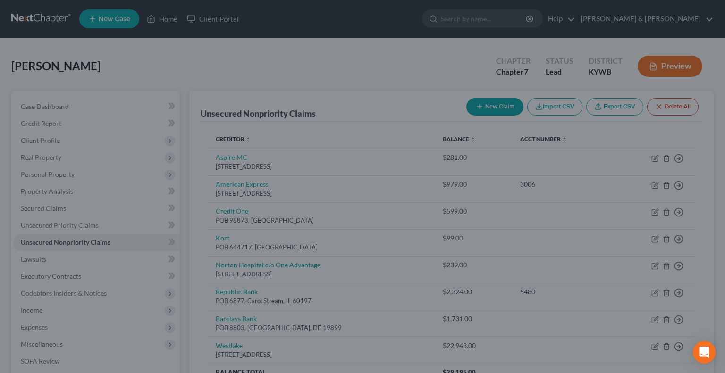
type input "0.00"
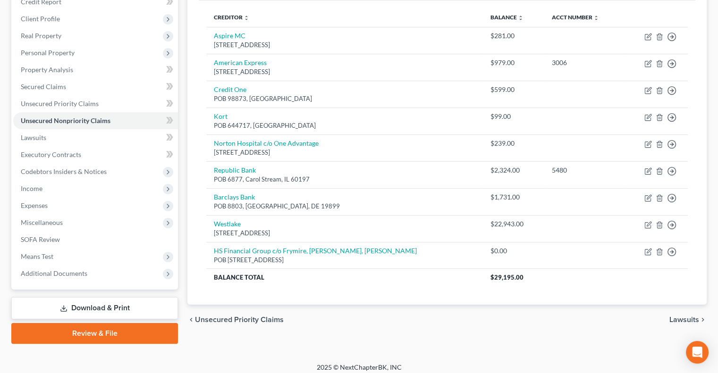
scroll to position [127, 0]
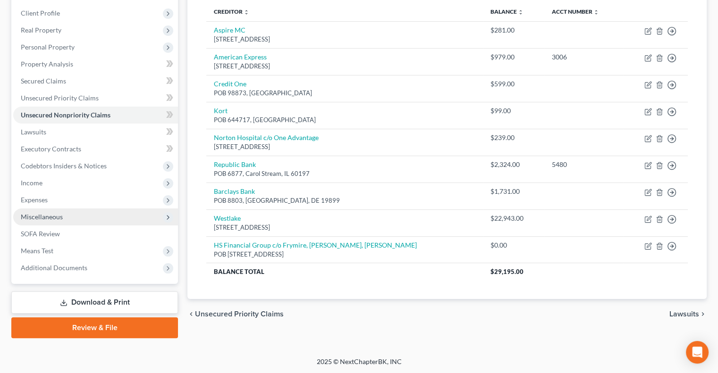
click at [54, 214] on span "Miscellaneous" at bounding box center [42, 217] width 42 height 8
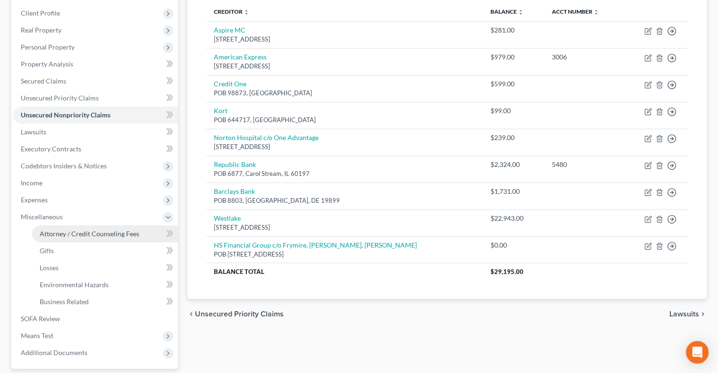
click at [70, 232] on span "Attorney / Credit Counseling Fees" at bounding box center [90, 234] width 100 height 8
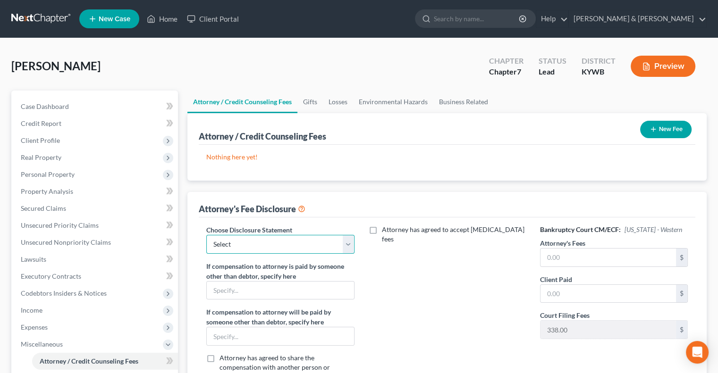
click at [344, 245] on select "Select ATTORNEY FEES" at bounding box center [280, 244] width 148 height 19
select select "0"
click at [206, 235] on select "Select ATTORNEY FEES" at bounding box center [280, 244] width 148 height 19
click at [570, 256] on input "text" at bounding box center [607, 258] width 135 height 18
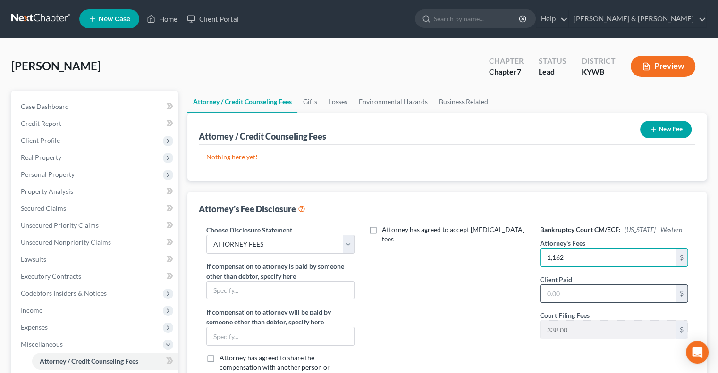
type input "1,162"
click at [600, 292] on input "text" at bounding box center [607, 294] width 135 height 18
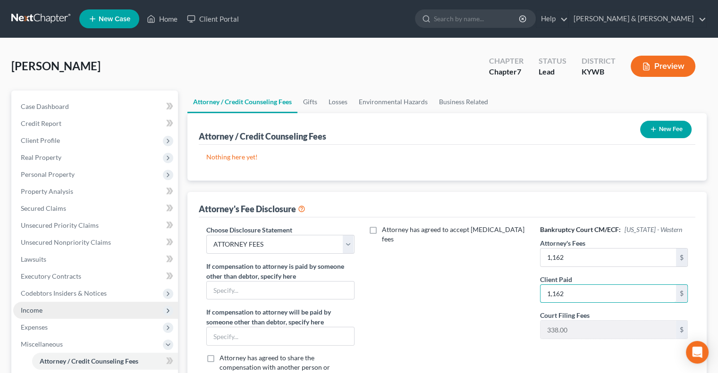
type input "1,162"
click at [44, 315] on span "Income" at bounding box center [95, 310] width 165 height 17
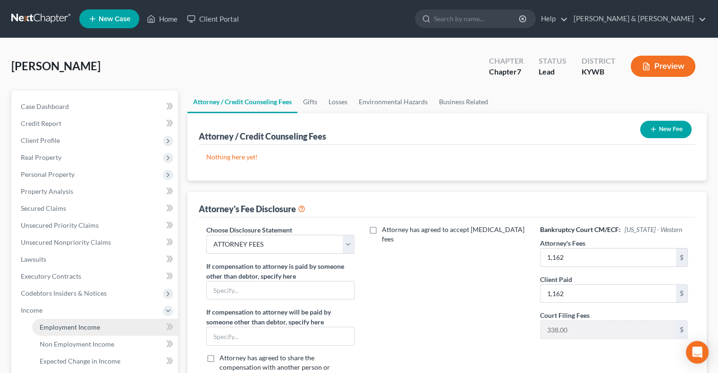
click at [64, 326] on span "Employment Income" at bounding box center [70, 327] width 60 height 8
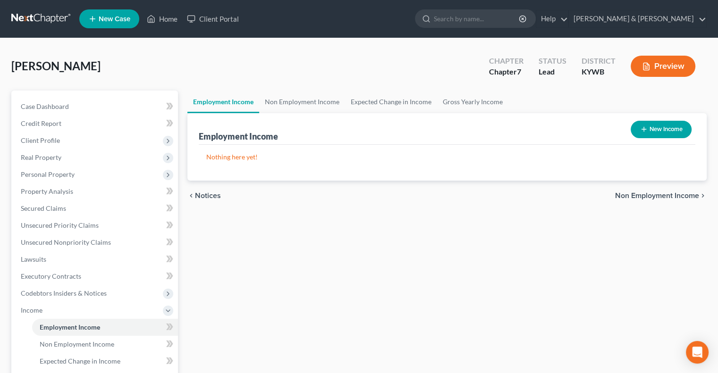
click at [660, 130] on button "New Income" at bounding box center [660, 129] width 61 height 17
select select "0"
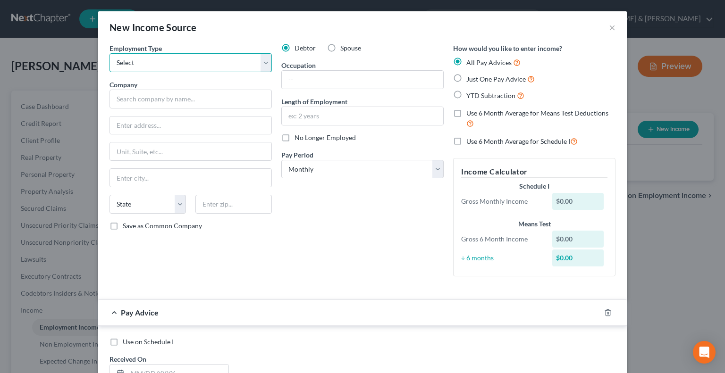
click at [255, 59] on select "Select Full or [DEMOGRAPHIC_DATA] Employment Self Employment" at bounding box center [190, 62] width 162 height 19
select select "0"
click at [109, 53] on select "Select Full or [DEMOGRAPHIC_DATA] Employment Self Employment" at bounding box center [190, 62] width 162 height 19
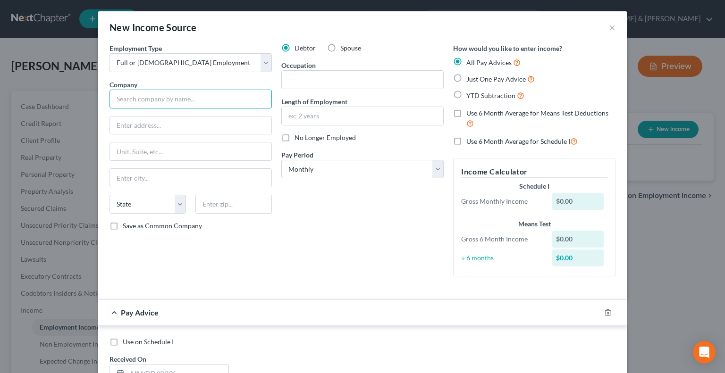
click at [187, 100] on input "text" at bounding box center [190, 99] width 162 height 19
type input "[PERSON_NAME] America"
click at [178, 121] on input "text" at bounding box center [190, 126] width 161 height 18
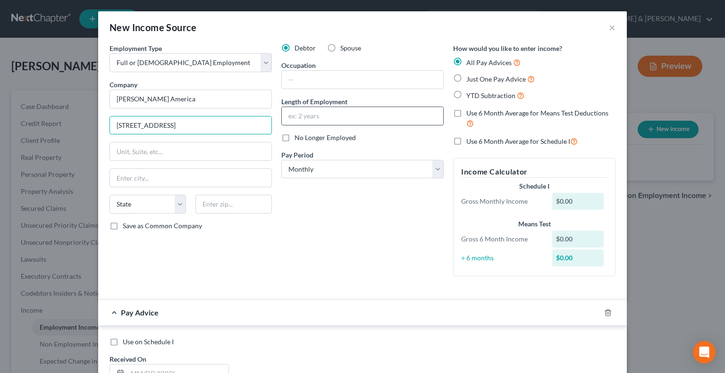
type input "[STREET_ADDRESS]"
click at [317, 115] on input "text" at bounding box center [362, 116] width 161 height 18
type input "3 years"
click at [206, 202] on input "text" at bounding box center [233, 204] width 76 height 19
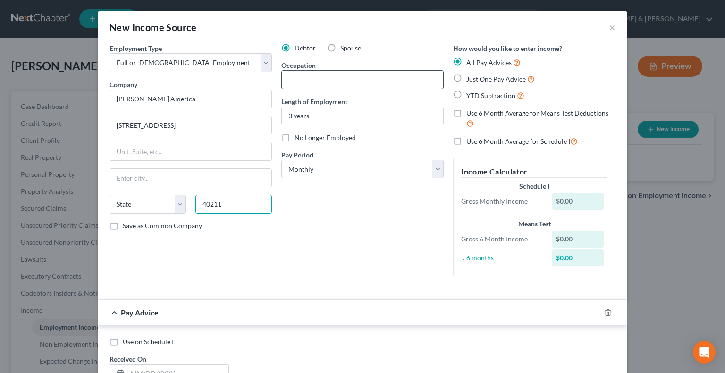
type input "40211"
type input "[GEOGRAPHIC_DATA]"
select select "18"
click at [315, 79] on input "text" at bounding box center [362, 80] width 161 height 18
type input "Operator"
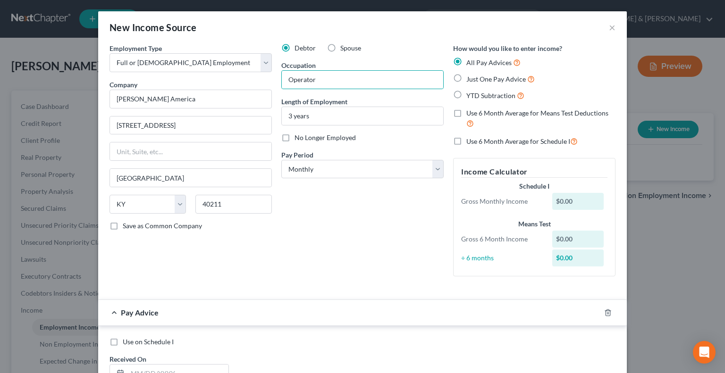
click at [466, 79] on label "Just One Pay Advice" at bounding box center [500, 79] width 68 height 11
click at [470, 79] on input "Just One Pay Advice" at bounding box center [473, 77] width 6 height 6
radio input "true"
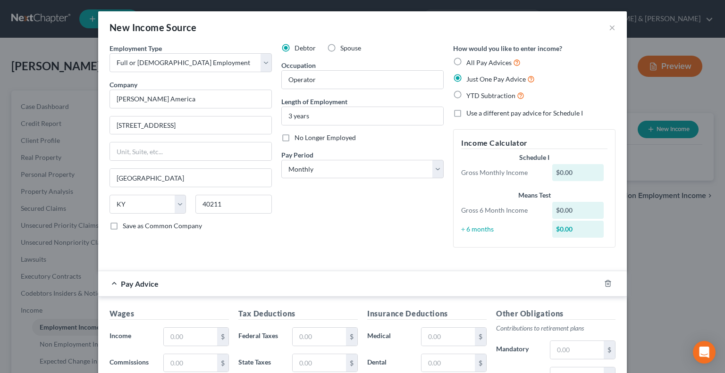
click at [466, 115] on label "Use a different pay advice for Schedule I" at bounding box center [524, 113] width 117 height 9
click at [470, 115] on input "Use a different pay advice for Schedule I" at bounding box center [473, 112] width 6 height 6
checkbox input "true"
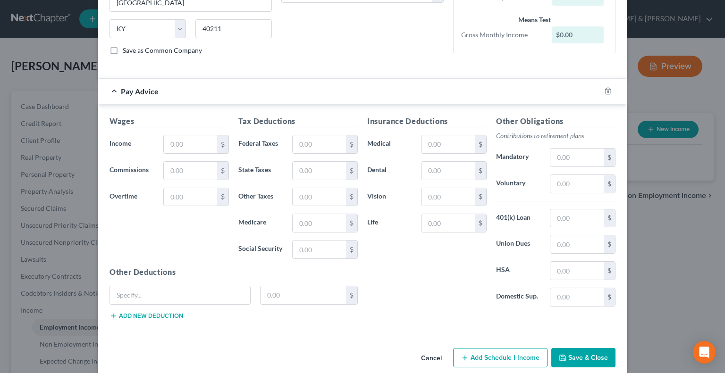
scroll to position [186, 0]
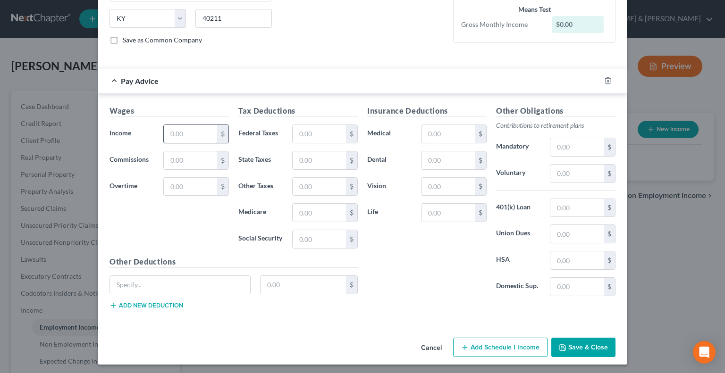
click at [185, 131] on input "text" at bounding box center [190, 134] width 53 height 18
type input "1"
click at [490, 348] on button "Add Schedule I Income" at bounding box center [500, 348] width 94 height 20
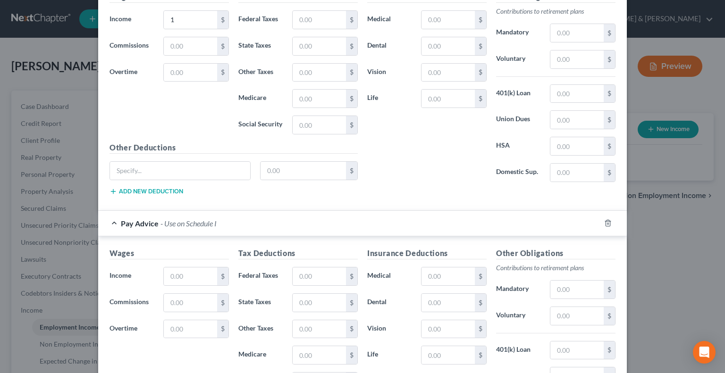
scroll to position [328, 0]
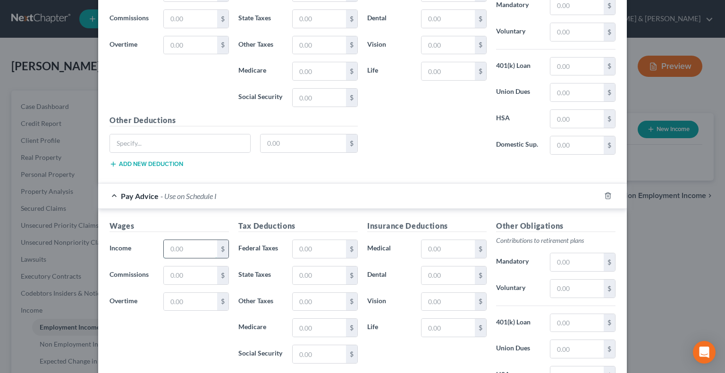
click at [172, 242] on input "text" at bounding box center [190, 249] width 53 height 18
type input "5,492"
click at [304, 247] on input "text" at bounding box center [319, 249] width 53 height 18
type input "1,219"
click at [446, 252] on input "text" at bounding box center [447, 249] width 53 height 18
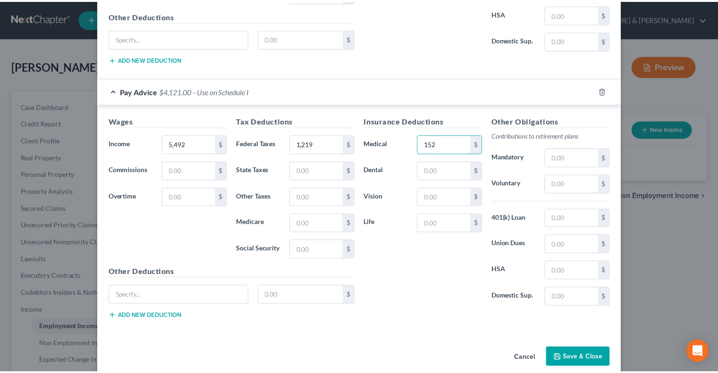
scroll to position [442, 0]
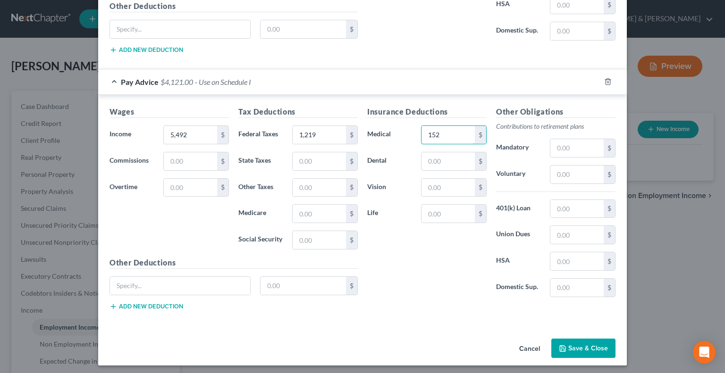
type input "152"
click at [577, 345] on button "Save & Close" at bounding box center [583, 349] width 64 height 20
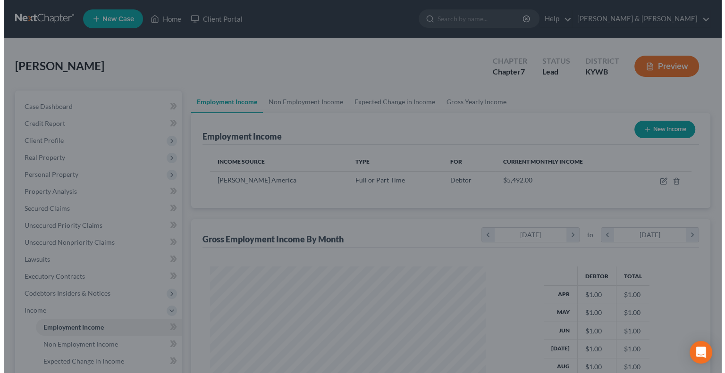
scroll to position [168, 291]
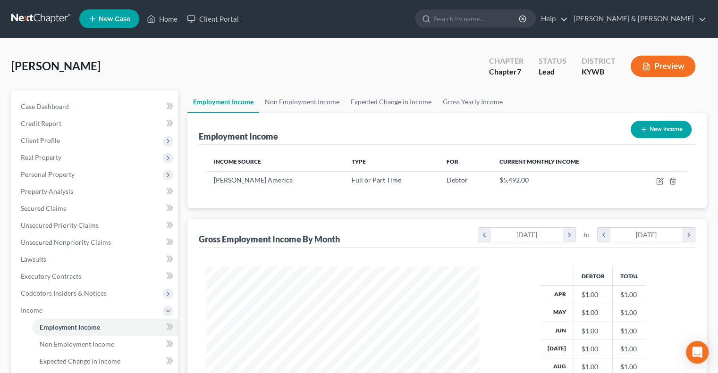
click at [650, 126] on button "New Income" at bounding box center [660, 129] width 61 height 17
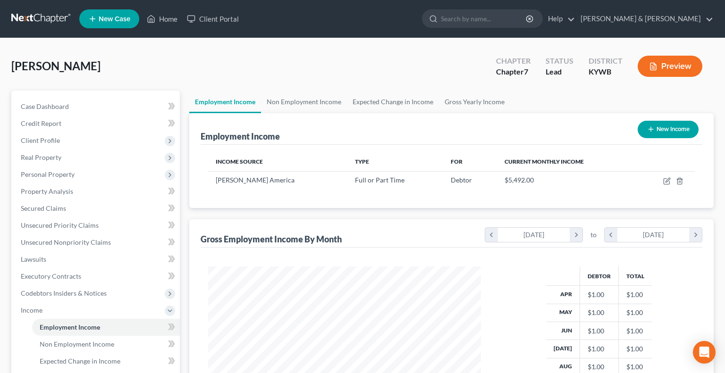
scroll to position [168, 294]
select select "0"
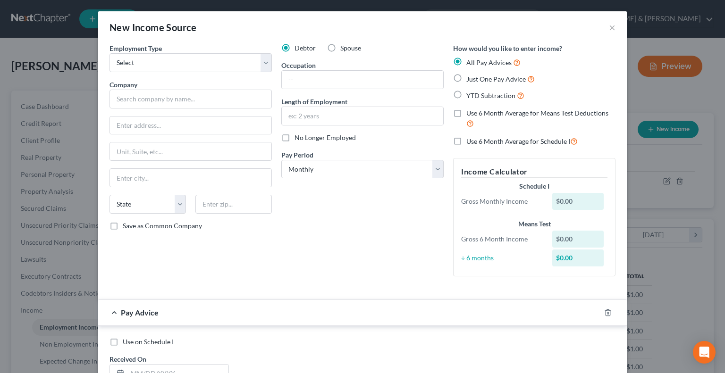
click at [340, 49] on label "Spouse" at bounding box center [350, 47] width 21 height 9
click at [344, 49] on input "Spouse" at bounding box center [347, 46] width 6 height 6
radio input "true"
click at [182, 63] on select "Select Full or [DEMOGRAPHIC_DATA] Employment Self Employment" at bounding box center [190, 62] width 162 height 19
select select "0"
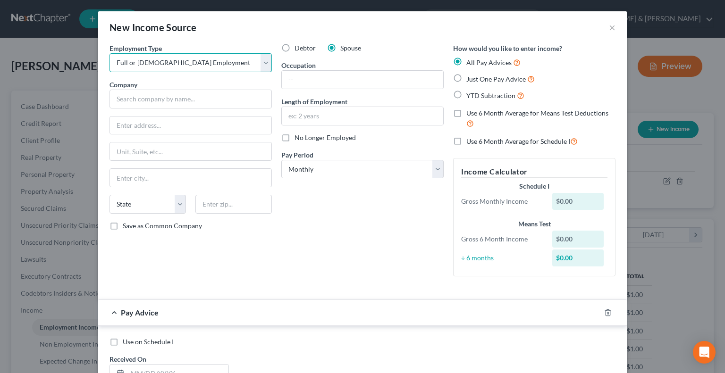
click at [109, 53] on select "Select Full or [DEMOGRAPHIC_DATA] Employment Self Employment" at bounding box center [190, 62] width 162 height 19
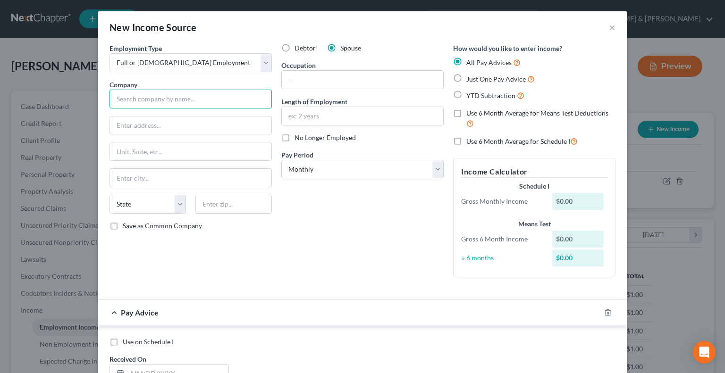
click at [162, 105] on input "text" at bounding box center [190, 99] width 162 height 19
type input "Amazon"
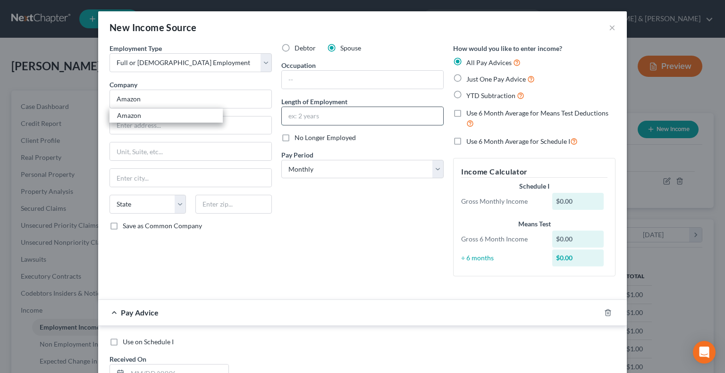
click at [301, 116] on input "text" at bounding box center [362, 116] width 161 height 18
click at [297, 115] on input "10 Years" at bounding box center [362, 116] width 161 height 18
type input "10 years"
click at [310, 75] on input "text" at bounding box center [362, 80] width 161 height 18
click at [204, 179] on input "text" at bounding box center [190, 178] width 161 height 18
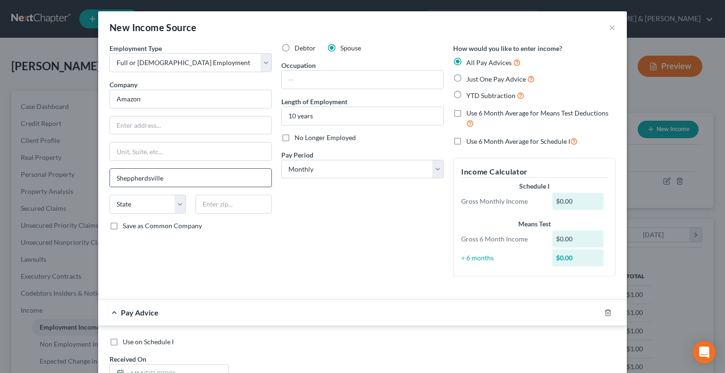
click at [126, 175] on input "Sheppherdsville" at bounding box center [190, 178] width 161 height 18
type input "[GEOGRAPHIC_DATA]"
click at [177, 204] on select "State [US_STATE] AK AR AZ CA CO CT DE DC [GEOGRAPHIC_DATA] [GEOGRAPHIC_DATA] GU…" at bounding box center [147, 204] width 76 height 19
select select "18"
click at [109, 195] on select "State [US_STATE] AK AR AZ CA CO CT DE DC [GEOGRAPHIC_DATA] [GEOGRAPHIC_DATA] GU…" at bounding box center [147, 204] width 76 height 19
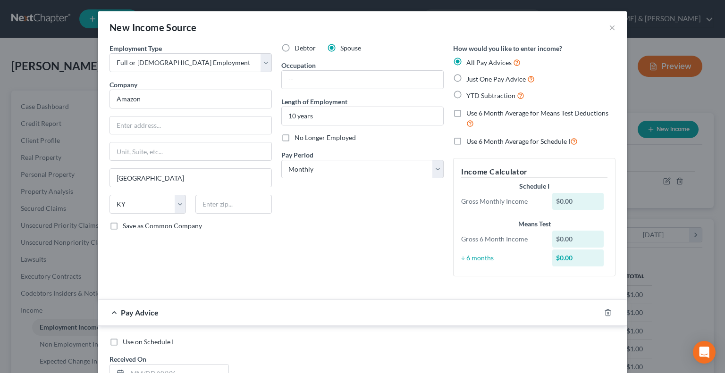
click at [466, 77] on label "Just One Pay Advice" at bounding box center [500, 79] width 68 height 11
click at [470, 77] on input "Just One Pay Advice" at bounding box center [473, 77] width 6 height 6
radio input "true"
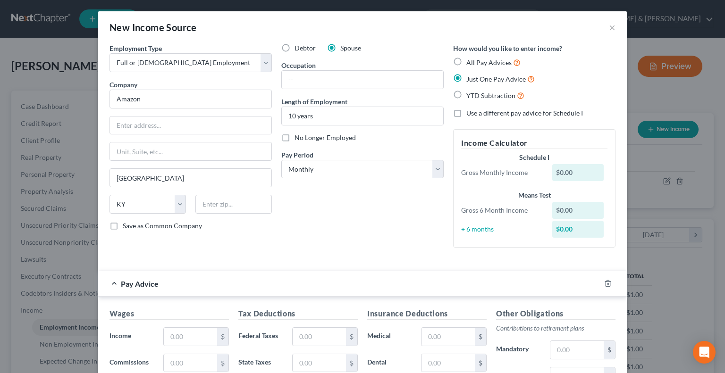
click at [466, 111] on label "Use a different pay advice for Schedule I" at bounding box center [524, 113] width 117 height 9
click at [470, 111] on input "Use a different pay advice for Schedule I" at bounding box center [473, 112] width 6 height 6
checkbox input "true"
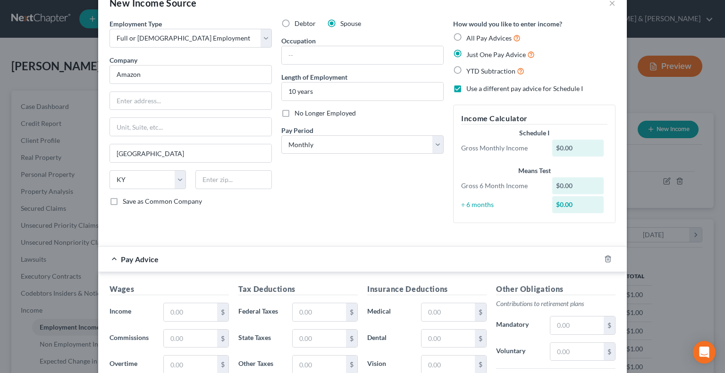
scroll to position [94, 0]
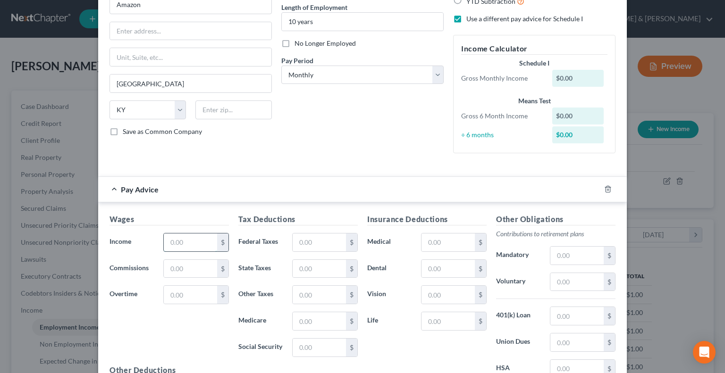
click at [182, 244] on input "text" at bounding box center [190, 243] width 53 height 18
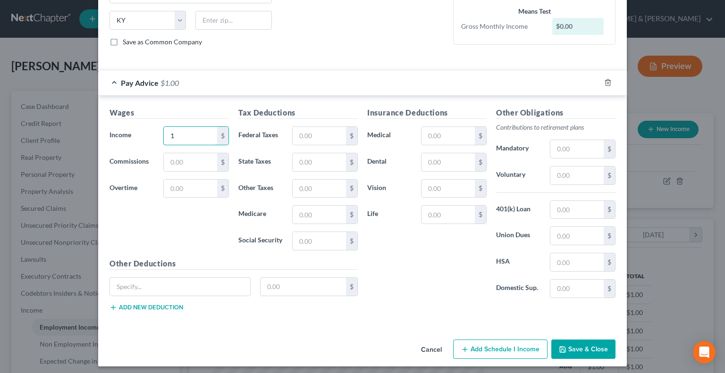
scroll to position [186, 0]
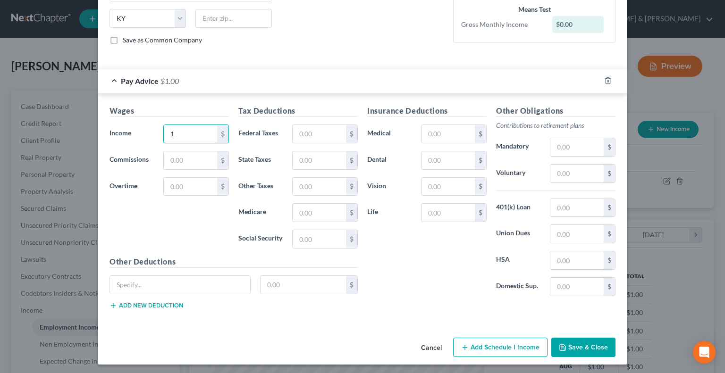
type input "1"
click at [505, 347] on button "Add Schedule I Income" at bounding box center [500, 348] width 94 height 20
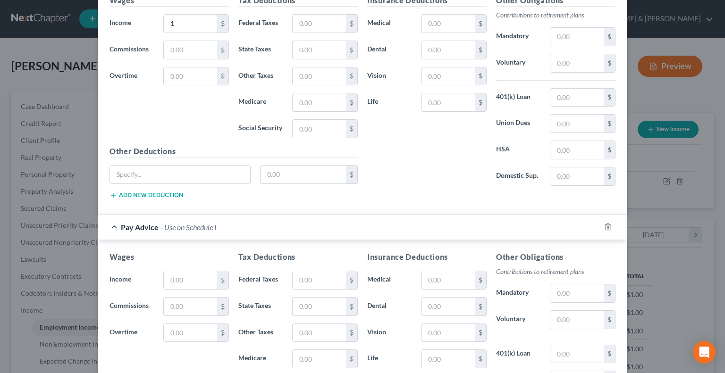
scroll to position [328, 0]
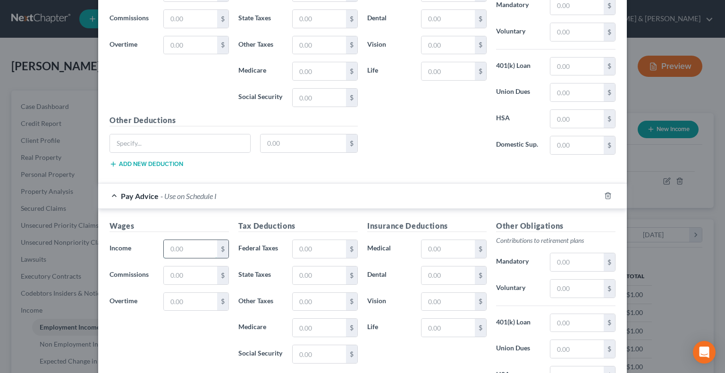
click at [183, 244] on input "text" at bounding box center [190, 249] width 53 height 18
type input "1,860"
click at [187, 277] on input "text" at bounding box center [190, 276] width 53 height 18
type input "250"
click at [302, 245] on input "text" at bounding box center [319, 249] width 53 height 18
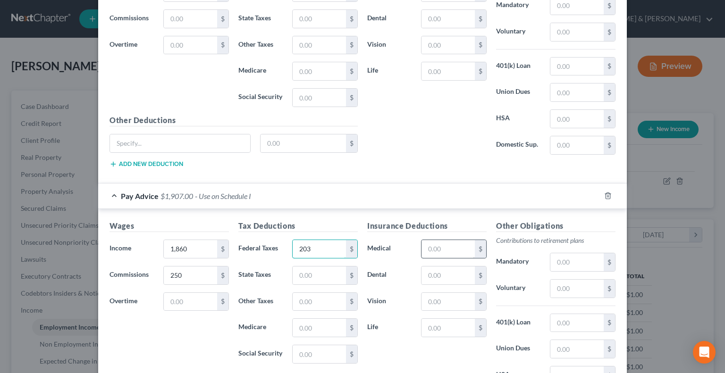
type input "203"
click at [437, 247] on input "text" at bounding box center [447, 249] width 53 height 18
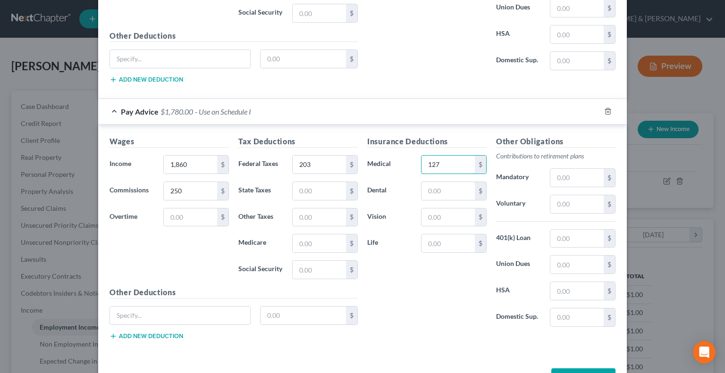
scroll to position [442, 0]
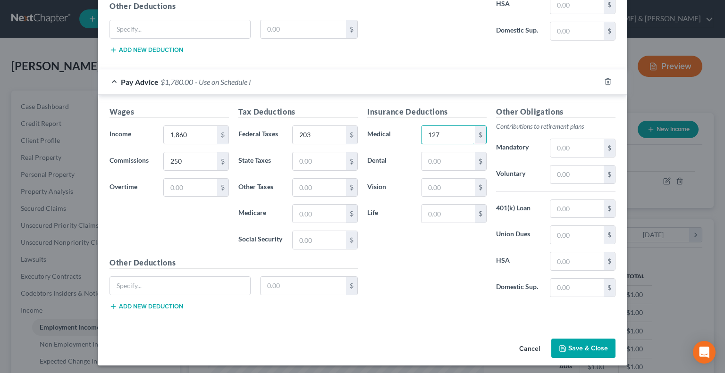
type input "127"
click at [594, 340] on button "Save & Close" at bounding box center [583, 349] width 64 height 20
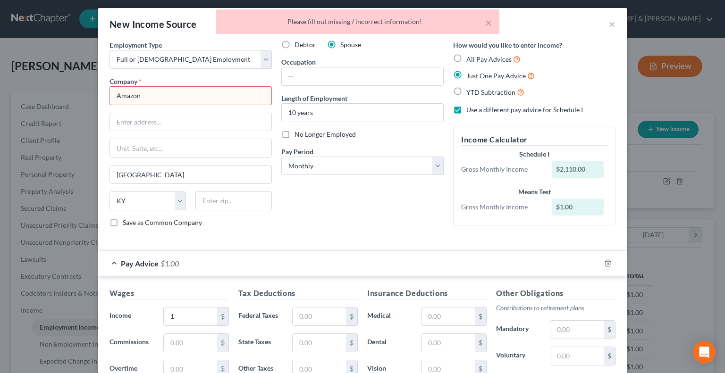
scroll to position [0, 0]
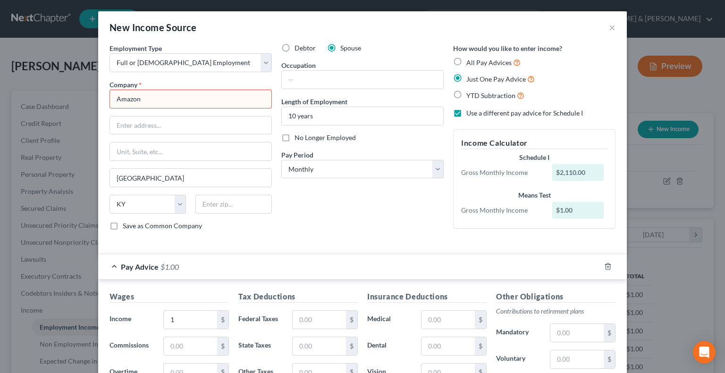
click at [160, 94] on input "Amazon" at bounding box center [190, 99] width 162 height 19
click at [166, 126] on input "text" at bounding box center [190, 126] width 161 height 18
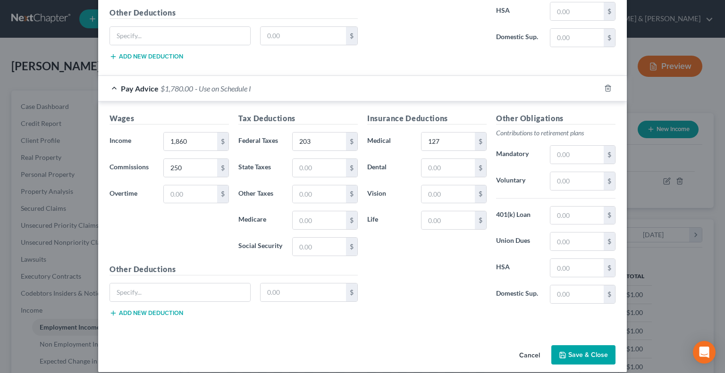
scroll to position [442, 0]
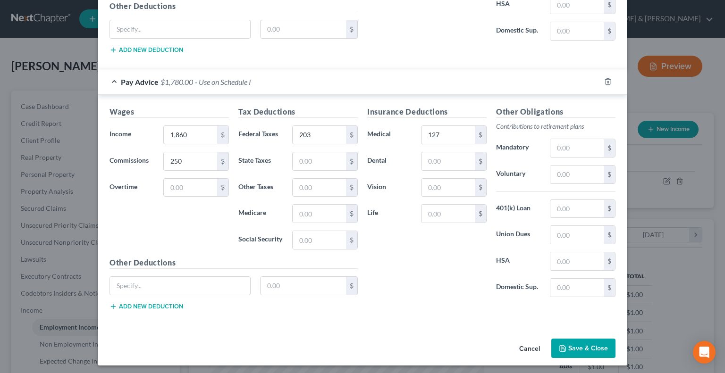
type input "I don't know"
click at [576, 345] on button "Save & Close" at bounding box center [583, 349] width 64 height 20
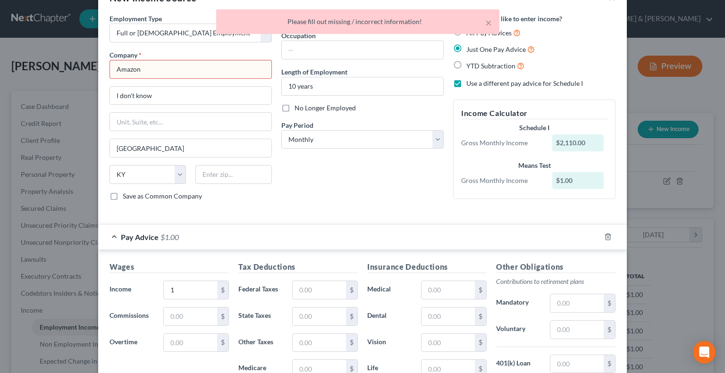
scroll to position [0, 0]
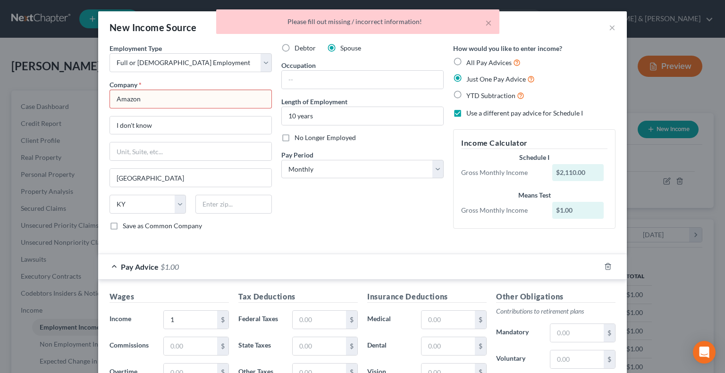
click at [212, 97] on input "Amazon" at bounding box center [190, 99] width 162 height 19
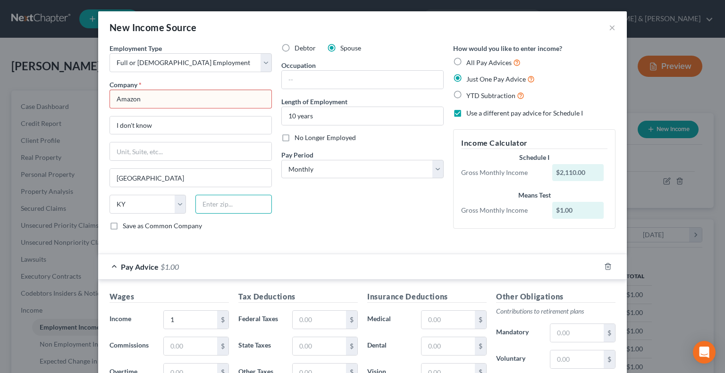
click at [221, 198] on input "text" at bounding box center [233, 204] width 76 height 19
type input "40165"
click at [188, 102] on input "Amazon" at bounding box center [190, 99] width 162 height 19
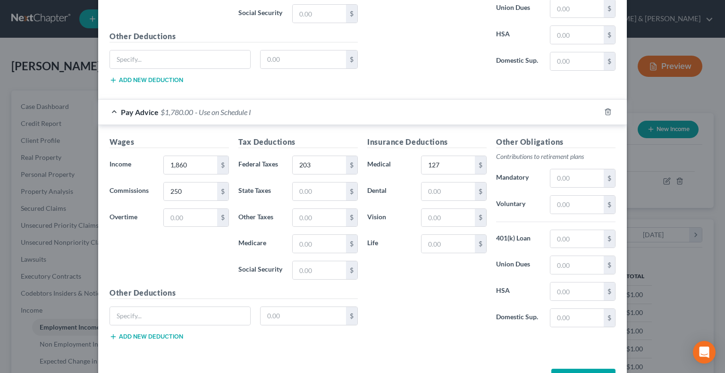
scroll to position [442, 0]
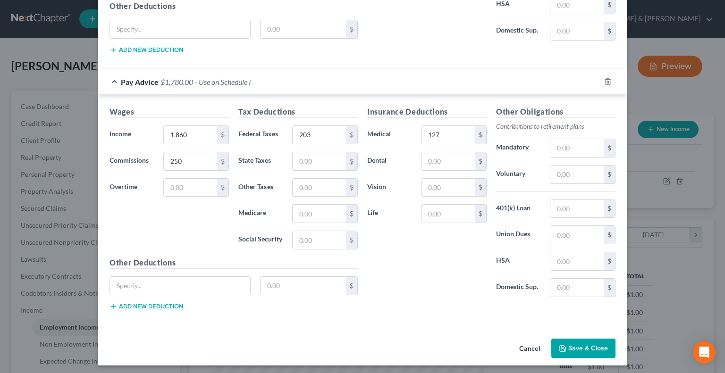
click at [565, 344] on button "Save & Close" at bounding box center [583, 349] width 64 height 20
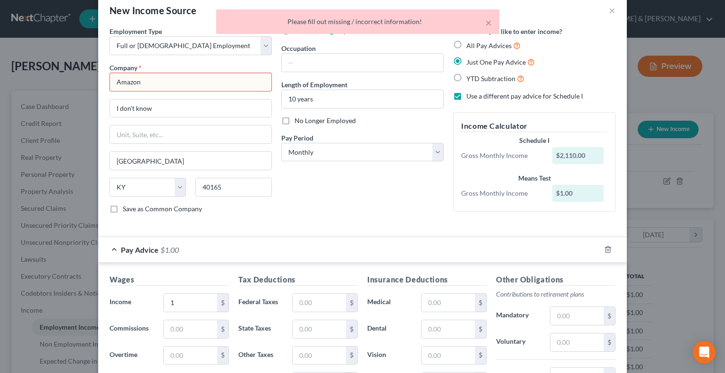
scroll to position [0, 0]
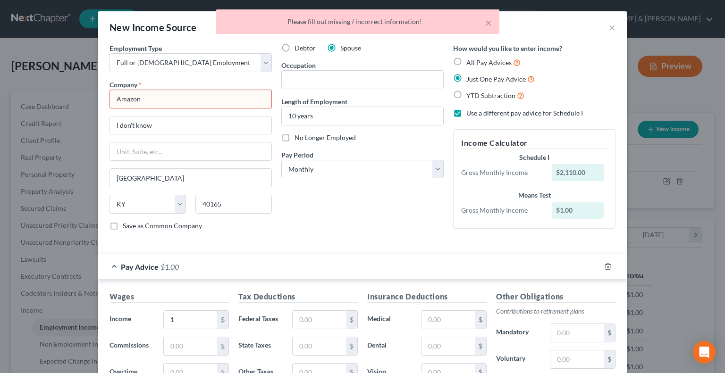
click at [177, 101] on input "Amazon" at bounding box center [190, 99] width 162 height 19
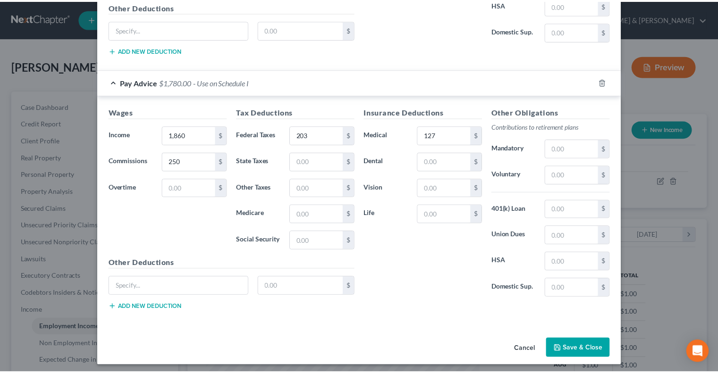
scroll to position [442, 0]
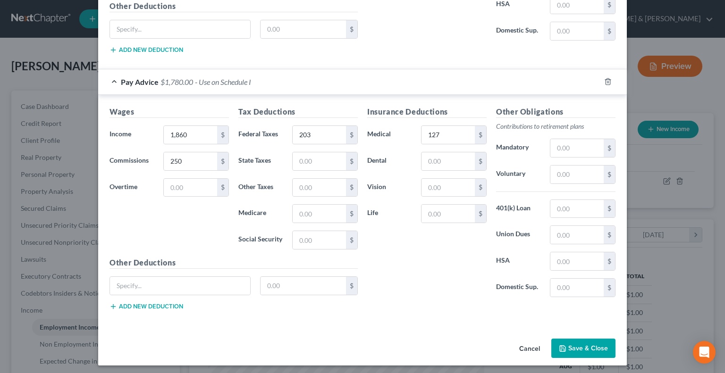
type input "Amazon Fulfillment"
click at [590, 341] on button "Save & Close" at bounding box center [583, 349] width 64 height 20
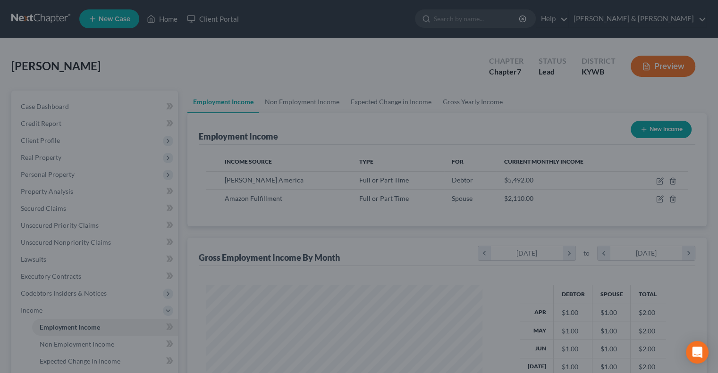
scroll to position [471761, 471637]
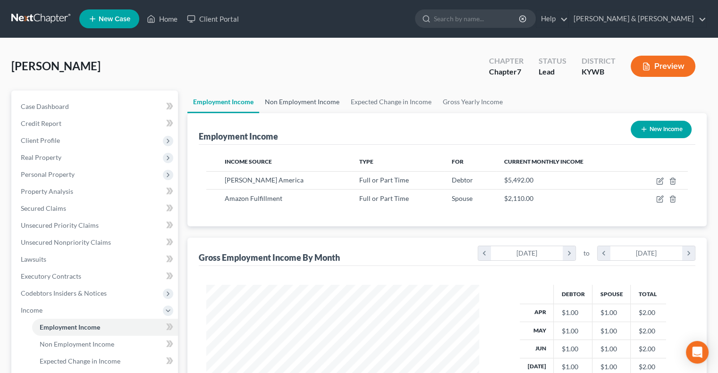
click at [314, 100] on link "Non Employment Income" at bounding box center [302, 102] width 86 height 23
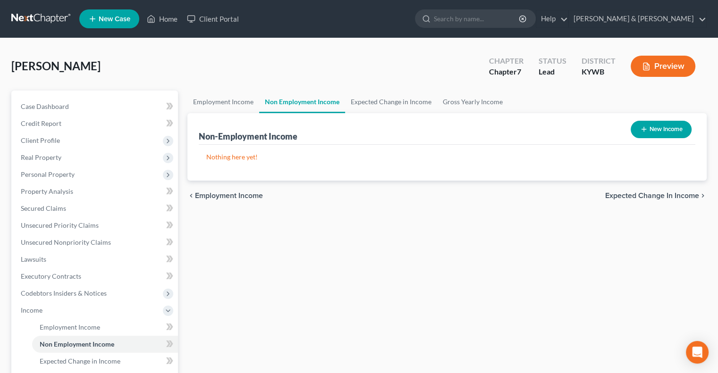
click at [644, 126] on icon "button" at bounding box center [644, 130] width 8 height 8
select select "0"
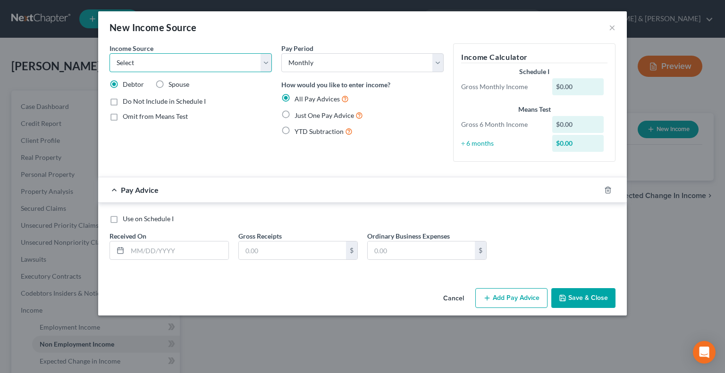
click at [263, 63] on select "Select Unemployment Disability (from employer) Pension Retirement Social Securi…" at bounding box center [190, 62] width 162 height 19
select select "4"
click at [109, 53] on select "Select Unemployment Disability (from employer) Pension Retirement Social Securi…" at bounding box center [190, 62] width 162 height 19
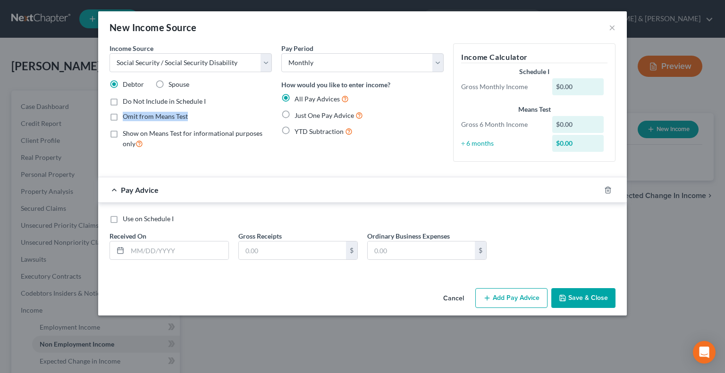
drag, startPoint x: 112, startPoint y: 102, endPoint x: 111, endPoint y: 113, distance: 10.9
click at [111, 113] on div "Do Not Include in Schedule I Omit from Means Test" at bounding box center [190, 109] width 162 height 25
click at [123, 115] on label "Omit from Means Test" at bounding box center [155, 116] width 65 height 9
click at [126, 115] on input "Omit from Means Test" at bounding box center [129, 115] width 6 height 6
checkbox input "true"
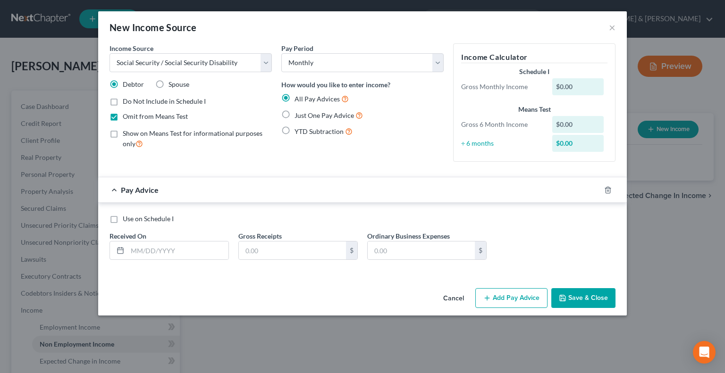
click at [294, 112] on label "Just One Pay Advice" at bounding box center [328, 115] width 68 height 11
click at [298, 112] on input "Just One Pay Advice" at bounding box center [301, 113] width 6 height 6
radio input "true"
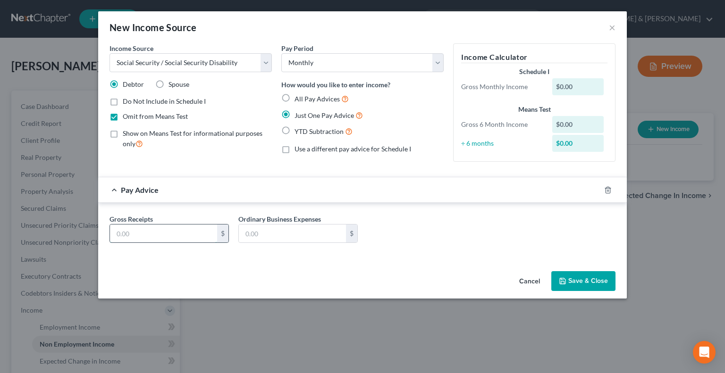
click at [145, 232] on input "text" at bounding box center [163, 234] width 107 height 18
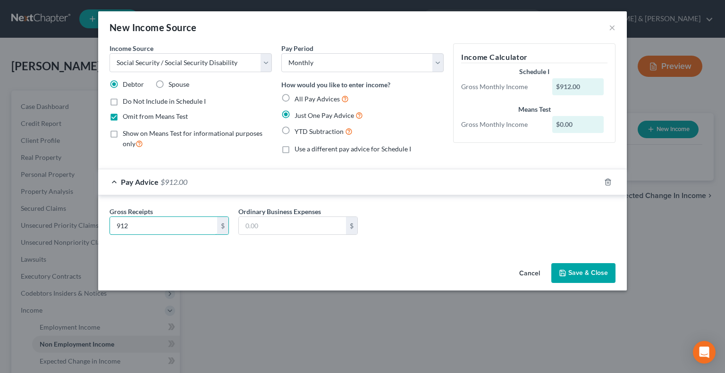
type input "912"
click at [587, 275] on button "Save & Close" at bounding box center [583, 273] width 64 height 20
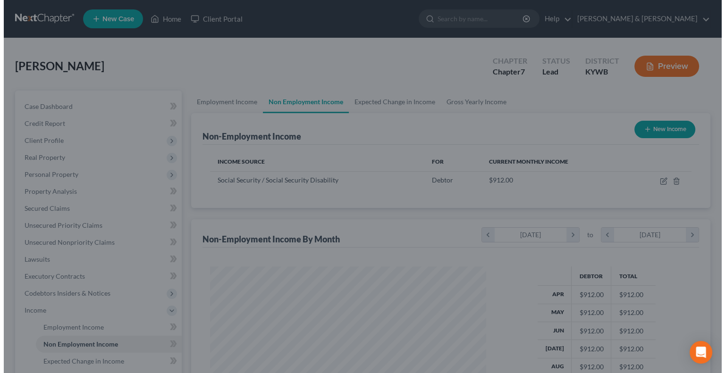
scroll to position [471761, 471637]
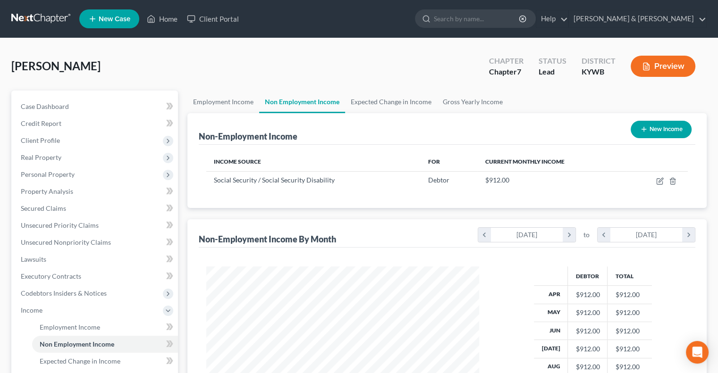
click at [646, 127] on icon "button" at bounding box center [644, 130] width 8 height 8
select select "0"
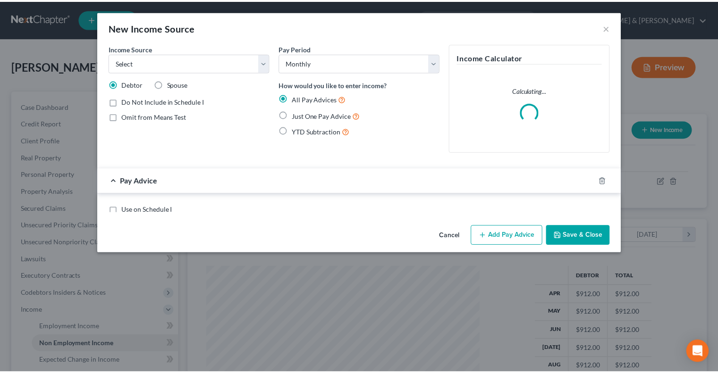
scroll to position [168, 294]
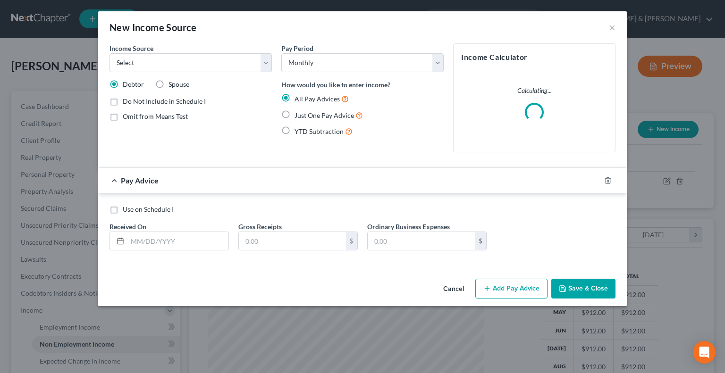
click at [168, 82] on label "Spouse" at bounding box center [178, 84] width 21 height 9
click at [172, 82] on input "Spouse" at bounding box center [175, 83] width 6 height 6
radio input "true"
click at [170, 63] on select "Select Unemployment Disability (from employer) Pension Retirement Social Securi…" at bounding box center [190, 62] width 162 height 19
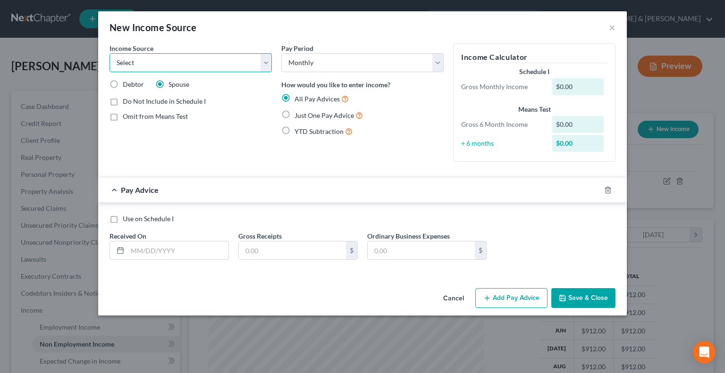
select select "7"
click at [109, 53] on select "Select Unemployment Disability (from employer) Pension Retirement Social Securi…" at bounding box center [190, 62] width 162 height 19
click at [294, 113] on label "Just One Pay Advice" at bounding box center [328, 115] width 68 height 11
click at [298, 113] on input "Just One Pay Advice" at bounding box center [301, 113] width 6 height 6
radio input "true"
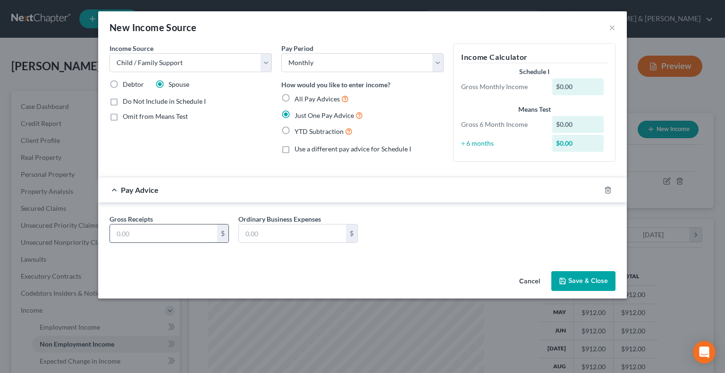
click at [150, 234] on input "text" at bounding box center [163, 234] width 107 height 18
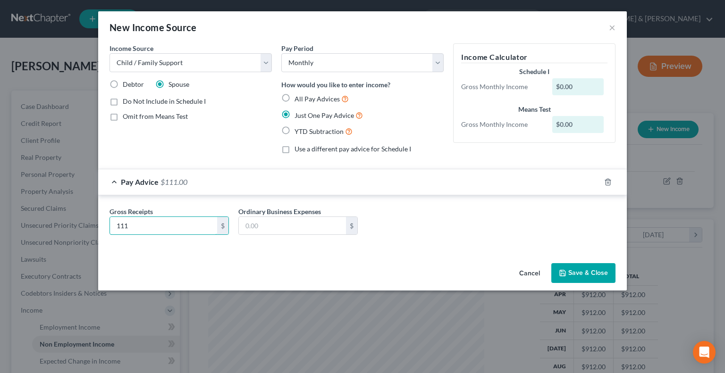
type input "111"
click at [569, 274] on button "Save & Close" at bounding box center [583, 273] width 64 height 20
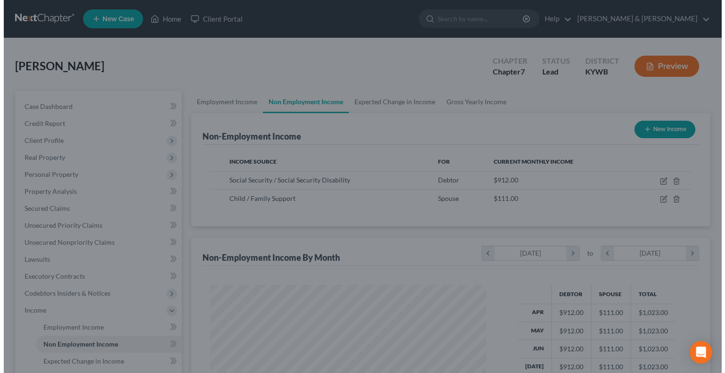
scroll to position [471761, 471637]
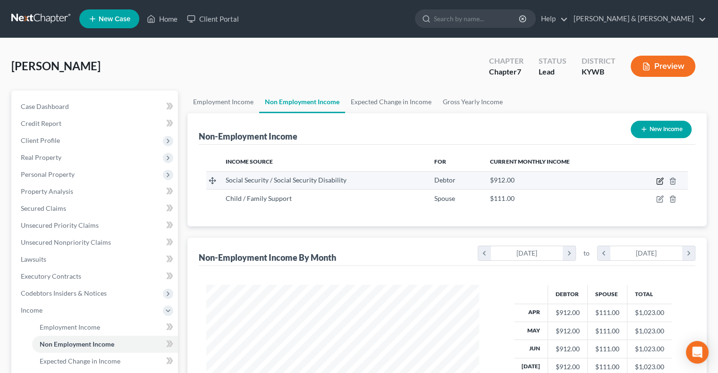
click at [658, 180] on icon "button" at bounding box center [660, 181] width 8 height 8
select select "4"
select select "0"
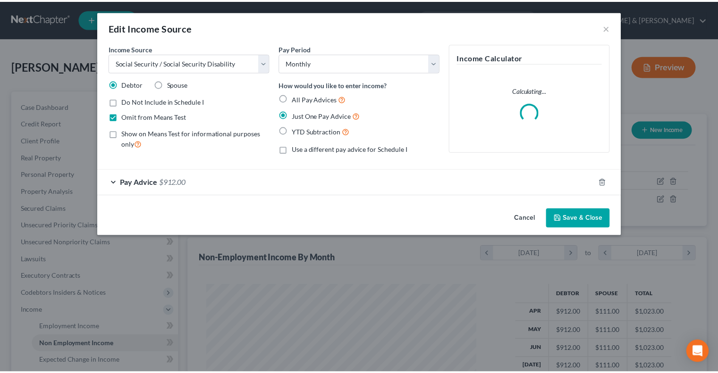
scroll to position [168, 294]
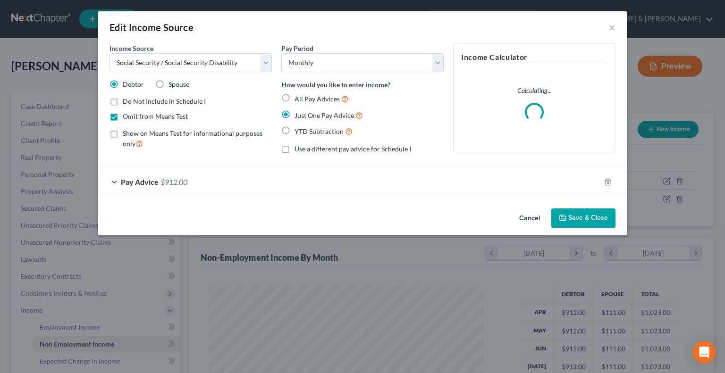
click at [168, 84] on label "Spouse" at bounding box center [178, 84] width 21 height 9
click at [172, 84] on input "Spouse" at bounding box center [175, 83] width 6 height 6
radio input "true"
click at [571, 215] on button "Save & Close" at bounding box center [583, 219] width 64 height 20
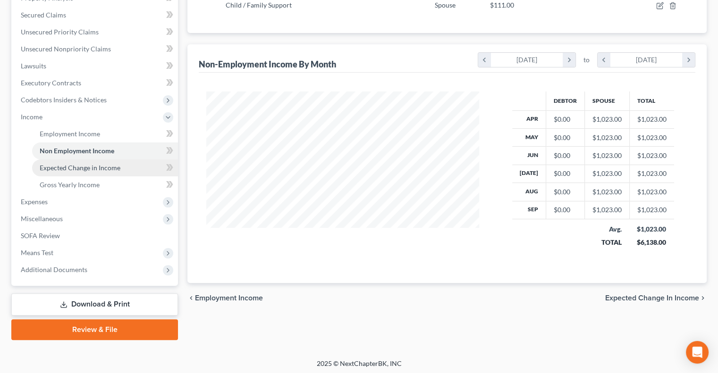
scroll to position [195, 0]
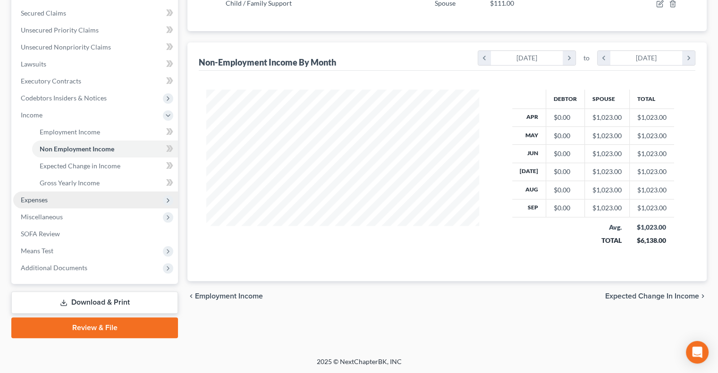
click at [33, 201] on span "Expenses" at bounding box center [34, 200] width 27 height 8
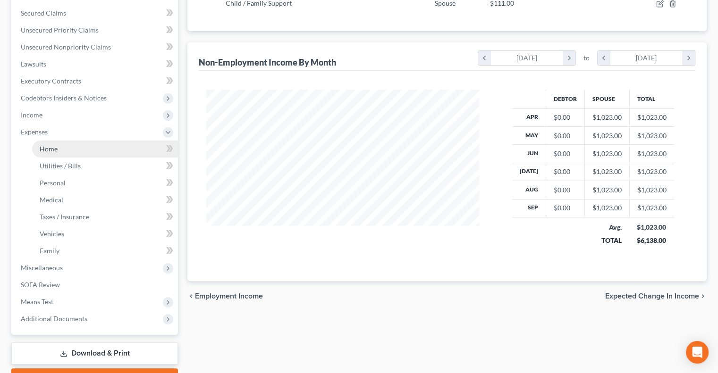
click at [43, 143] on link "Home" at bounding box center [105, 149] width 146 height 17
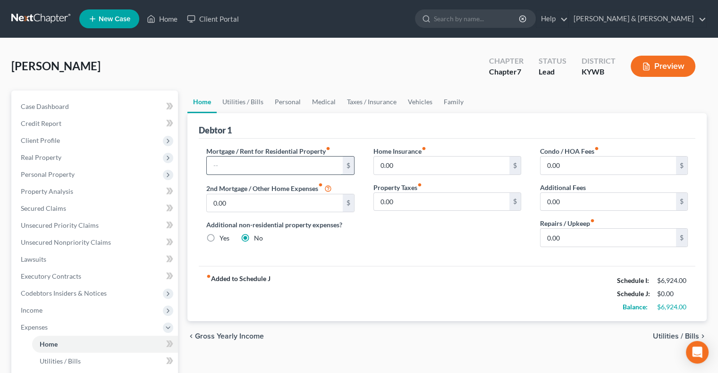
click at [232, 168] on input "text" at bounding box center [274, 166] width 135 height 18
type input "1,125"
click at [577, 243] on input "0.00" at bounding box center [607, 238] width 135 height 18
type input "100"
click at [233, 103] on link "Utilities / Bills" at bounding box center [243, 102] width 52 height 23
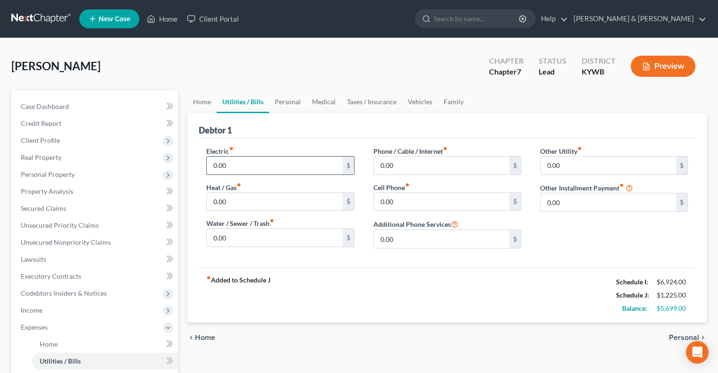
click at [235, 160] on input "0.00" at bounding box center [274, 166] width 135 height 18
type input "300"
click at [218, 236] on input "0.00" at bounding box center [274, 238] width 135 height 18
type input "200"
click at [389, 202] on input "0.00" at bounding box center [441, 202] width 135 height 18
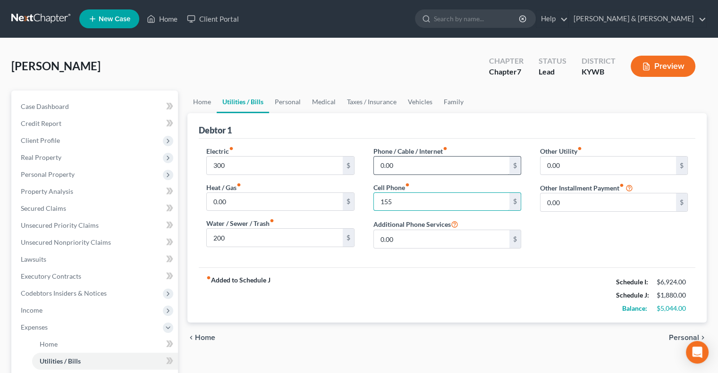
type input "155"
click at [387, 165] on input "0.00" at bounding box center [441, 166] width 135 height 18
type input "40"
drag, startPoint x: 294, startPoint y: 102, endPoint x: 281, endPoint y: 112, distance: 16.1
click at [293, 103] on link "Personal" at bounding box center [287, 102] width 37 height 23
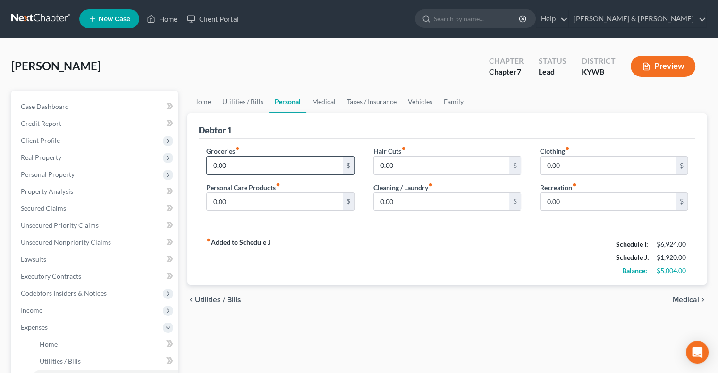
click at [219, 166] on input "0.00" at bounding box center [274, 166] width 135 height 18
type input "1,500"
click at [559, 163] on input "0.00" at bounding box center [607, 166] width 135 height 18
type input "300"
click at [407, 200] on input "0.00" at bounding box center [441, 202] width 135 height 18
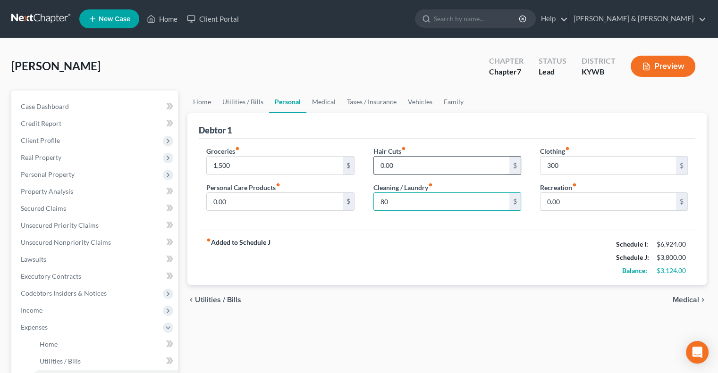
type input "80"
click at [411, 160] on input "0.00" at bounding box center [441, 166] width 135 height 18
type input "175"
click at [572, 199] on input "0.00" at bounding box center [607, 202] width 135 height 18
type input "110"
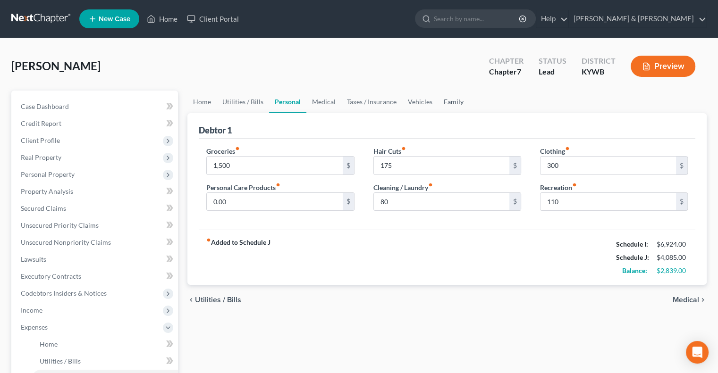
click at [454, 98] on link "Family" at bounding box center [453, 102] width 31 height 23
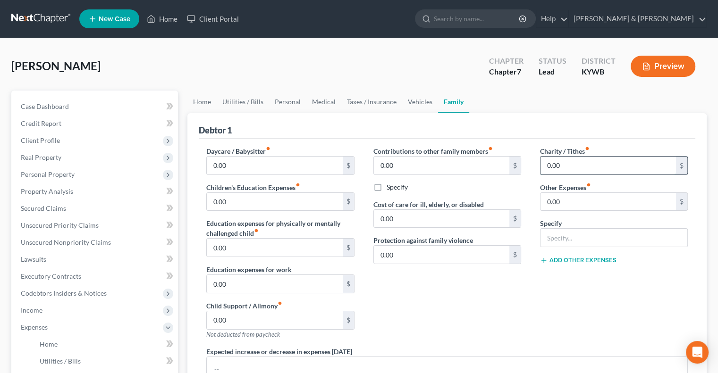
click at [563, 162] on input "0.00" at bounding box center [607, 166] width 135 height 18
type input "490"
click at [408, 101] on link "Vehicles" at bounding box center [420, 102] width 36 height 23
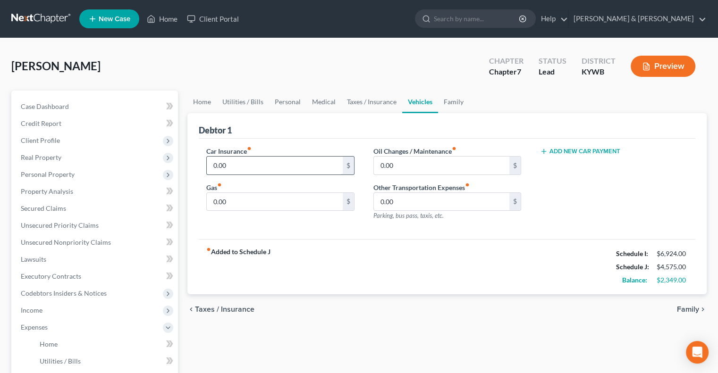
click at [229, 165] on input "0.00" at bounding box center [274, 166] width 135 height 18
type input "585"
click at [222, 202] on input "0.00" at bounding box center [274, 202] width 135 height 18
type input "360"
click at [317, 101] on link "Medical" at bounding box center [323, 102] width 35 height 23
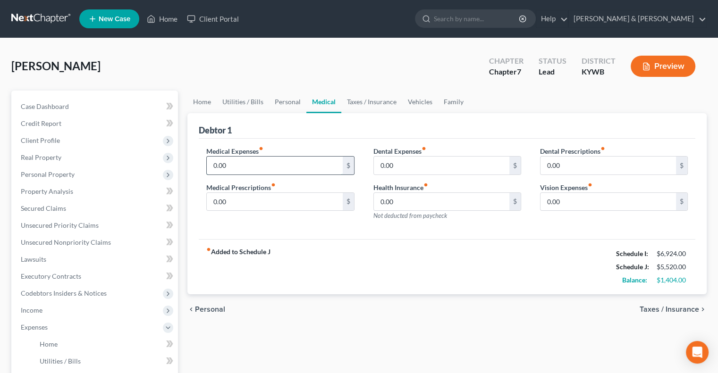
click at [254, 166] on input "0.00" at bounding box center [274, 166] width 135 height 18
type input "90"
click at [361, 100] on link "Taxes / Insurance" at bounding box center [371, 102] width 61 height 23
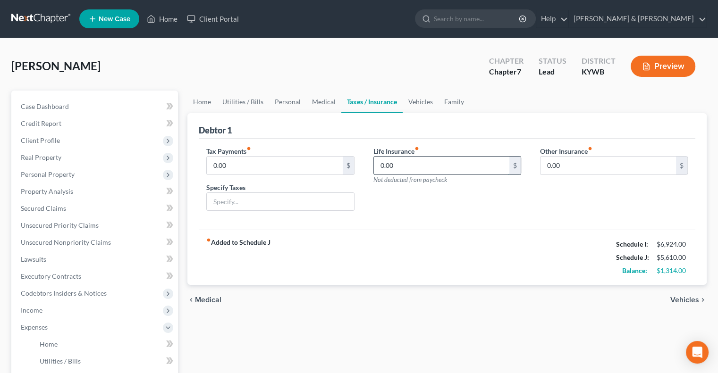
click at [384, 165] on input "0.00" at bounding box center [441, 166] width 135 height 18
type input "140.00"
click at [404, 207] on div "Life Insurance fiber_manual_record 140.00 $ Not deducted from paycheck" at bounding box center [447, 182] width 167 height 73
click at [355, 101] on link "Taxes / Insurance" at bounding box center [371, 102] width 61 height 23
click at [247, 166] on input "0.00" at bounding box center [274, 166] width 135 height 18
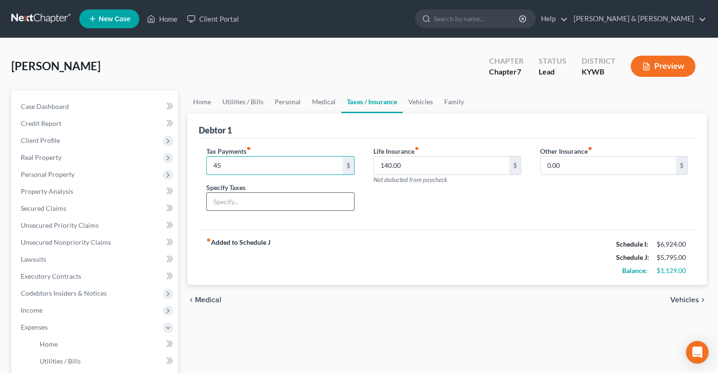
type input "45"
click at [246, 202] on input "text" at bounding box center [280, 202] width 147 height 18
type input "Personal Property"
click at [420, 102] on link "Vehicles" at bounding box center [421, 102] width 36 height 23
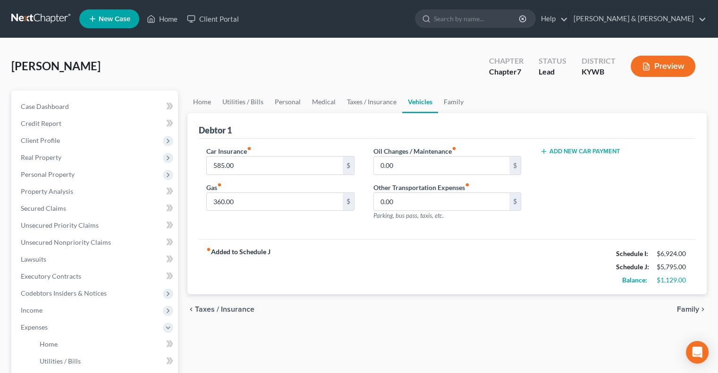
click at [545, 153] on icon "button" at bounding box center [544, 152] width 8 height 8
click at [551, 162] on input "text" at bounding box center [601, 166] width 122 height 18
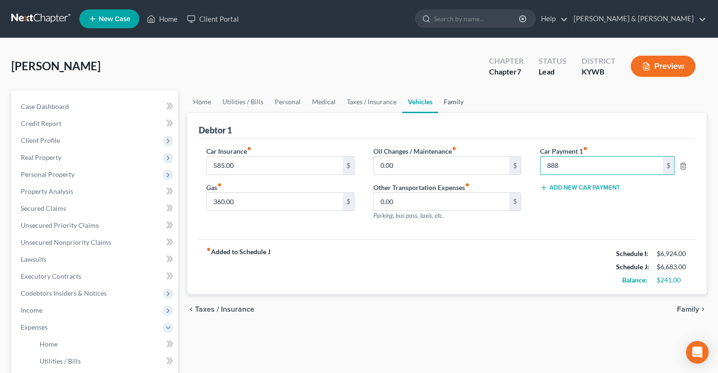
type input "888"
click at [445, 98] on link "Family" at bounding box center [453, 102] width 31 height 23
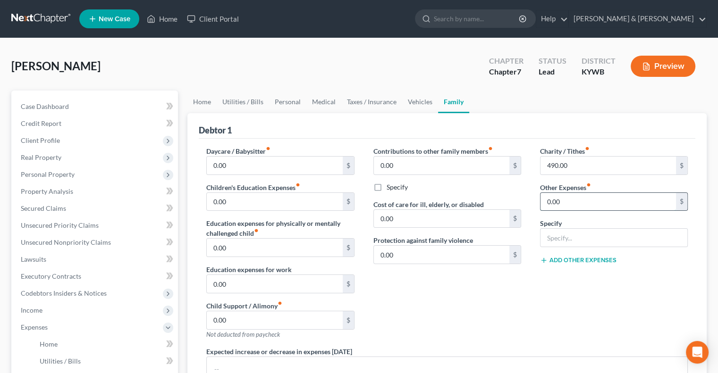
click at [567, 200] on input "0.00" at bounding box center [607, 202] width 135 height 18
type input "250"
click at [565, 237] on input "text" at bounding box center [613, 238] width 147 height 18
type input "Wife's Debt"
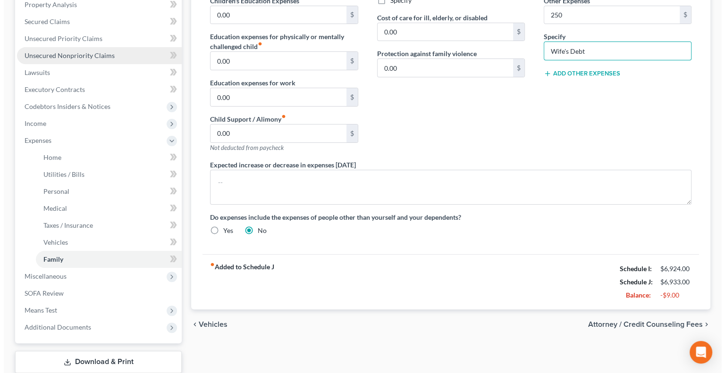
scroll to position [246, 0]
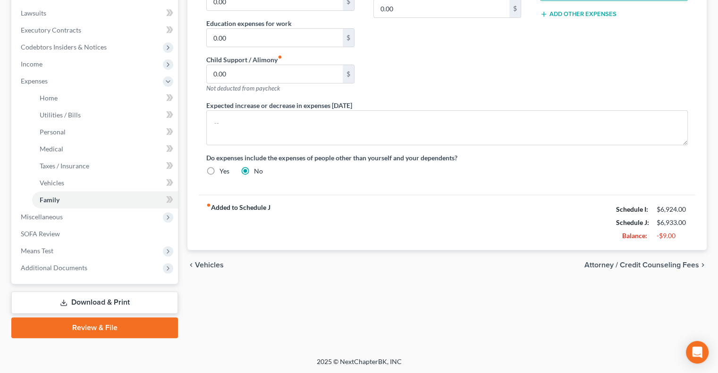
click at [88, 304] on link "Download & Print" at bounding box center [94, 303] width 167 height 22
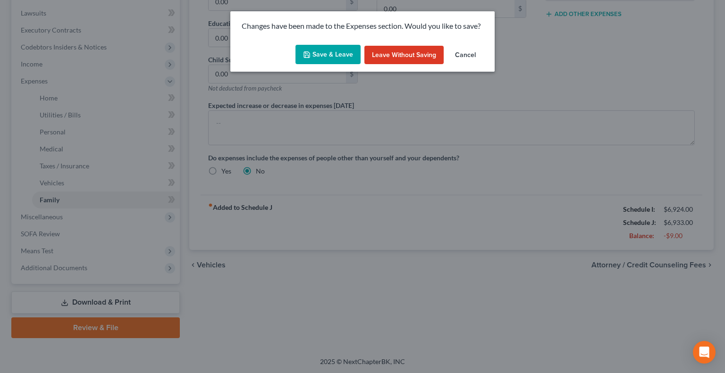
click at [327, 52] on button "Save & Leave" at bounding box center [327, 55] width 65 height 20
type input "250.00"
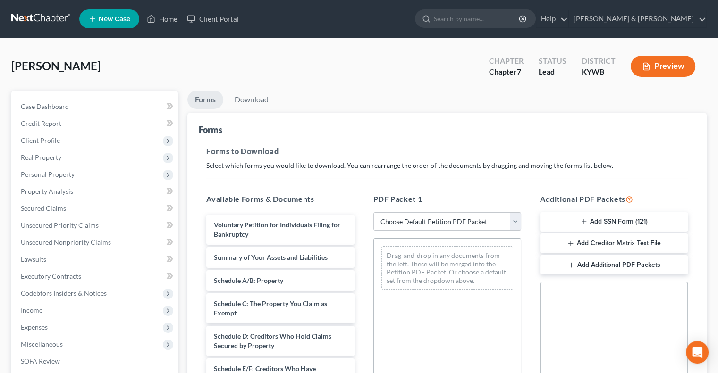
click at [519, 222] on select "Choose Default Petition PDF Packet Complete Bankruptcy Petition (all forms and …" at bounding box center [447, 221] width 148 height 19
select select "5"
click at [373, 212] on select "Choose Default Petition PDF Packet Complete Bankruptcy Petition (all forms and …" at bounding box center [447, 221] width 148 height 19
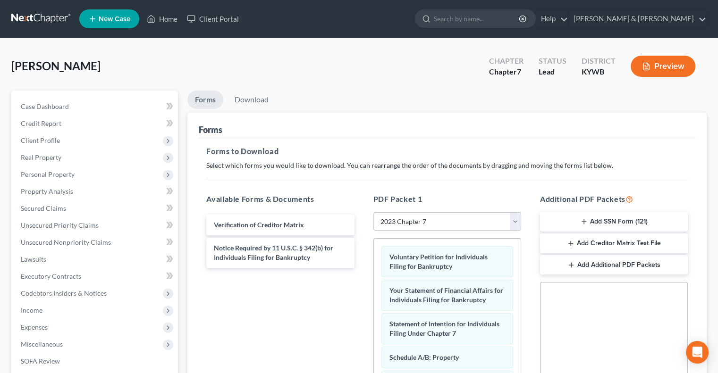
click at [580, 220] on button "Add SSN Form (121)" at bounding box center [614, 222] width 148 height 20
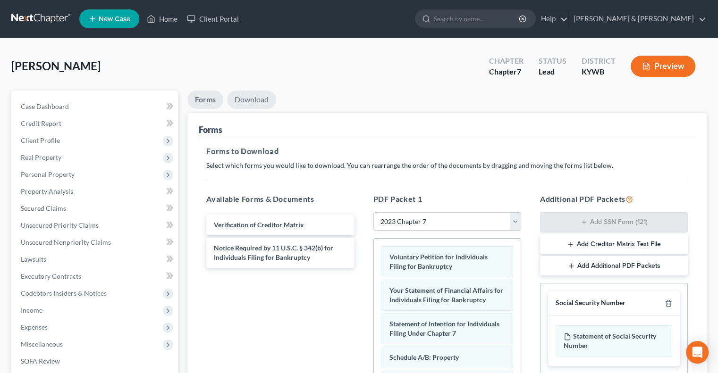
click at [238, 93] on link "Download" at bounding box center [251, 100] width 49 height 18
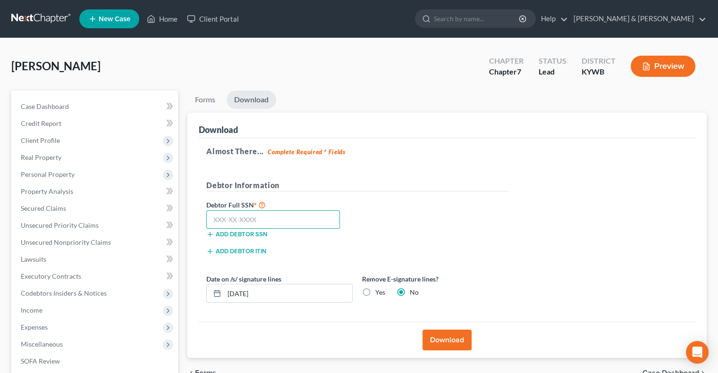
click at [226, 219] on input "text" at bounding box center [273, 219] width 134 height 19
type input "402-11-6927"
click at [375, 288] on label "Yes" at bounding box center [380, 292] width 10 height 9
click at [379, 288] on input "Yes" at bounding box center [382, 291] width 6 height 6
radio input "true"
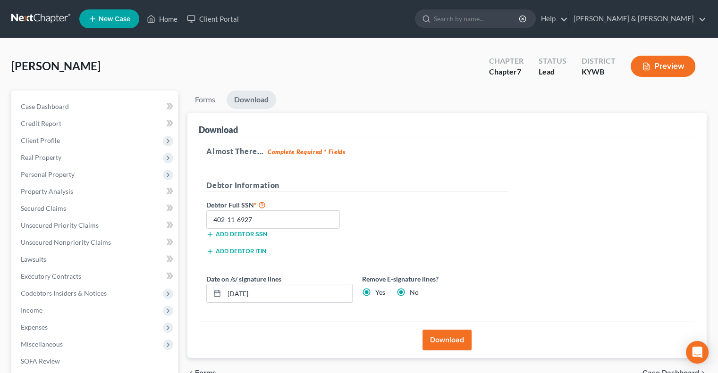
radio input "false"
click at [309, 292] on input "[DATE]" at bounding box center [288, 294] width 128 height 18
drag, startPoint x: 289, startPoint y: 293, endPoint x: 221, endPoint y: 286, distance: 68.3
click at [220, 288] on div "[DATE]" at bounding box center [279, 293] width 146 height 19
click at [446, 337] on button "Download" at bounding box center [446, 340] width 49 height 21
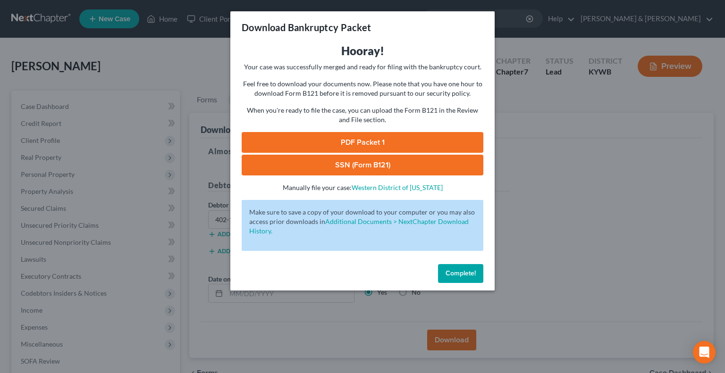
click at [379, 162] on link "SSN (Form B121)" at bounding box center [363, 165] width 242 height 21
click at [398, 141] on link "PDF Packet 1" at bounding box center [363, 142] width 242 height 21
click at [469, 270] on span "Complete!" at bounding box center [461, 273] width 30 height 8
